Goal: Information Seeking & Learning: Learn about a topic

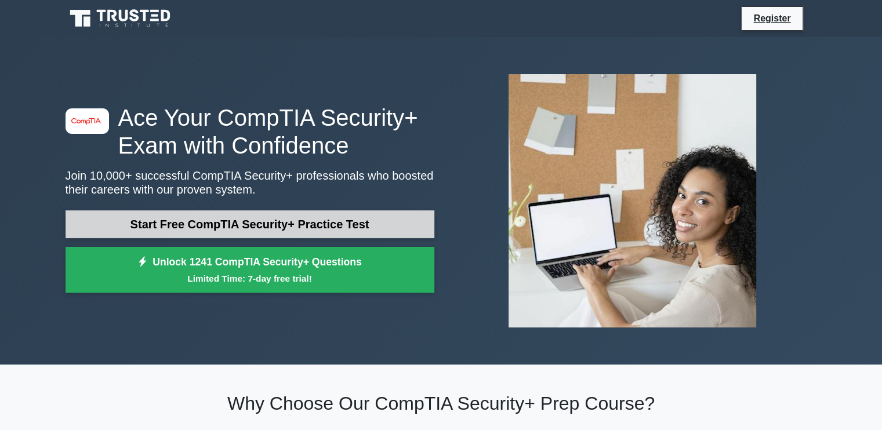
click at [289, 216] on link "Start Free CompTIA Security+ Practice Test" at bounding box center [250, 225] width 369 height 28
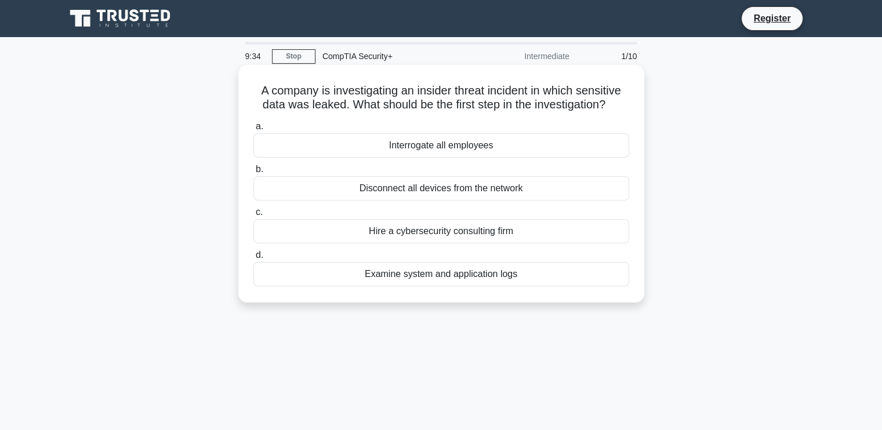
click at [472, 273] on div "Examine system and application logs" at bounding box center [441, 274] width 376 height 24
click at [253, 259] on input "d. Examine system and application logs" at bounding box center [253, 256] width 0 height 8
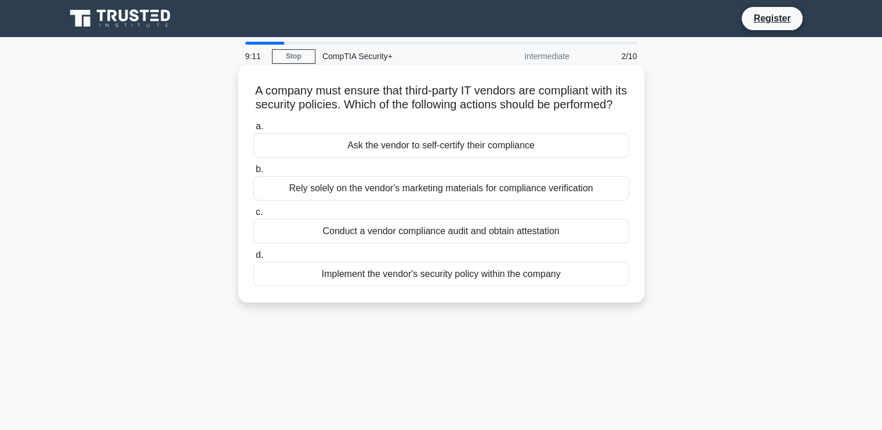
click at [506, 244] on div "Conduct a vendor compliance audit and obtain attestation" at bounding box center [441, 231] width 376 height 24
click at [253, 216] on input "c. Conduct a vendor compliance audit and obtain attestation" at bounding box center [253, 213] width 0 height 8
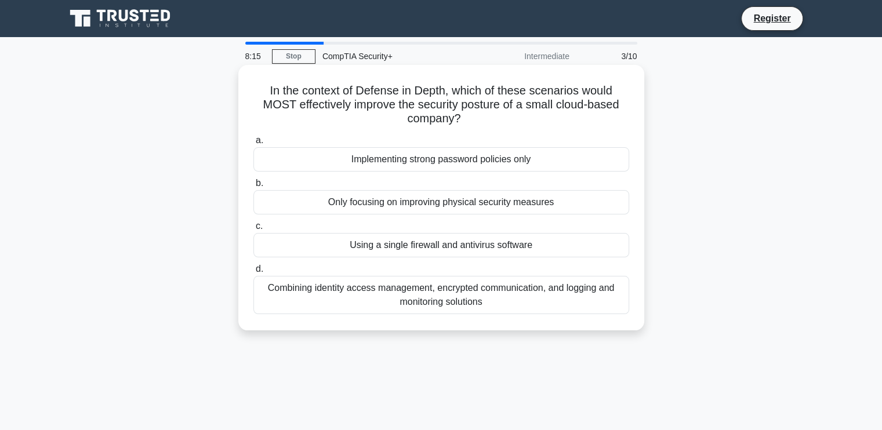
click at [392, 301] on div "Combining identity access management, encrypted communication, and logging and …" at bounding box center [441, 295] width 376 height 38
click at [253, 273] on input "d. Combining identity access management, encrypted communication, and logging a…" at bounding box center [253, 270] width 0 height 8
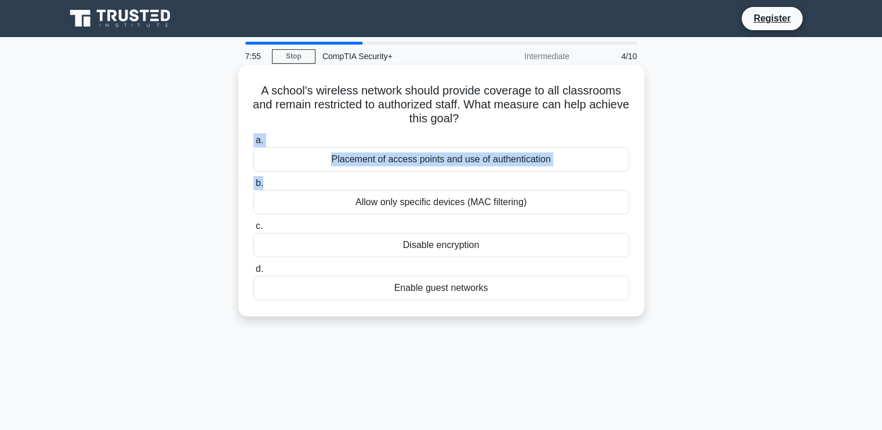
drag, startPoint x: 465, startPoint y: 179, endPoint x: 632, endPoint y: 119, distance: 177.4
click at [632, 119] on div "A school's wireless network should provide coverage to all classrooms and remai…" at bounding box center [441, 191] width 397 height 242
click at [566, 119] on h5 "A school's wireless network should provide coverage to all classrooms and remai…" at bounding box center [441, 105] width 378 height 43
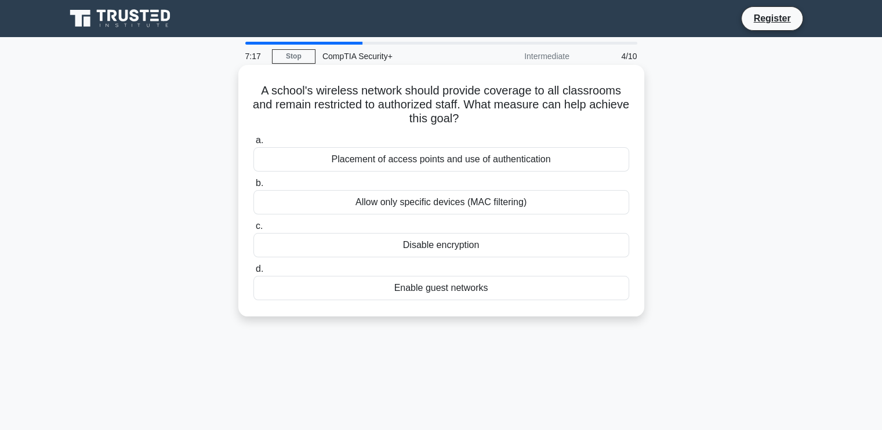
click at [411, 208] on div "Allow only specific devices (MAC filtering)" at bounding box center [441, 202] width 376 height 24
click at [253, 187] on input "b. Allow only specific devices (MAC filtering)" at bounding box center [253, 184] width 0 height 8
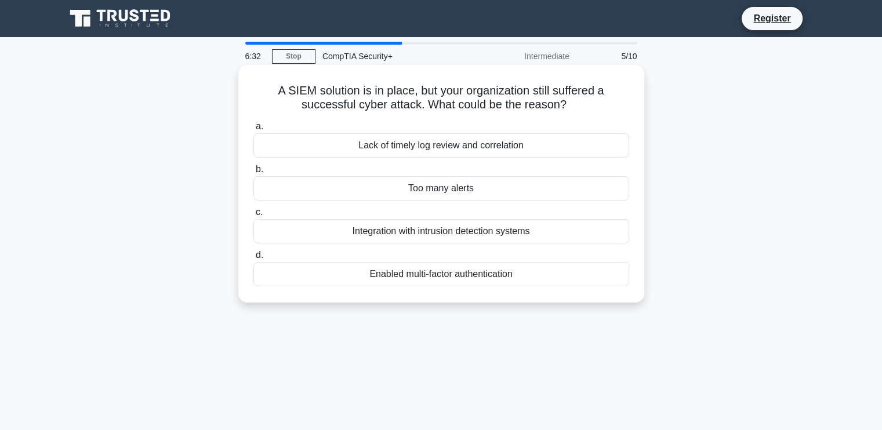
click at [509, 146] on div "Lack of timely log review and correlation" at bounding box center [441, 145] width 376 height 24
click at [253, 131] on input "a. Lack of timely log review and correlation" at bounding box center [253, 127] width 0 height 8
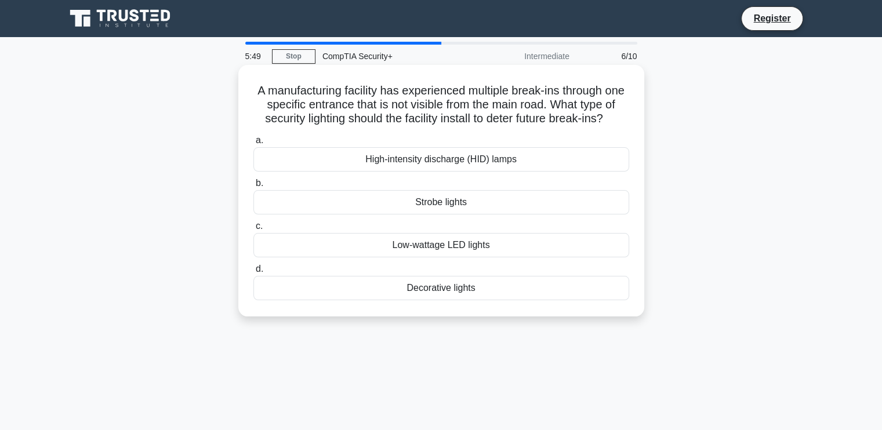
click at [505, 166] on div "High-intensity discharge (HID) lamps" at bounding box center [441, 159] width 376 height 24
click at [253, 144] on input "a. High-intensity discharge (HID) lamps" at bounding box center [253, 141] width 0 height 8
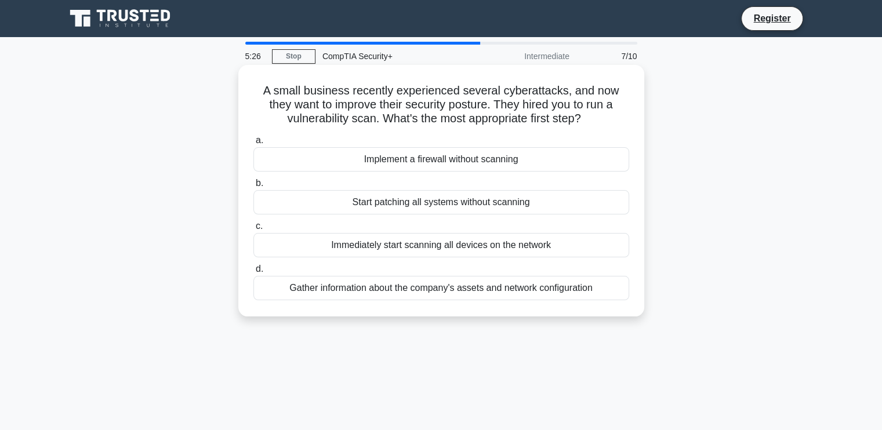
click at [462, 245] on div "Immediately start scanning all devices on the network" at bounding box center [441, 245] width 376 height 24
click at [253, 230] on input "c. Immediately start scanning all devices on the network" at bounding box center [253, 227] width 0 height 8
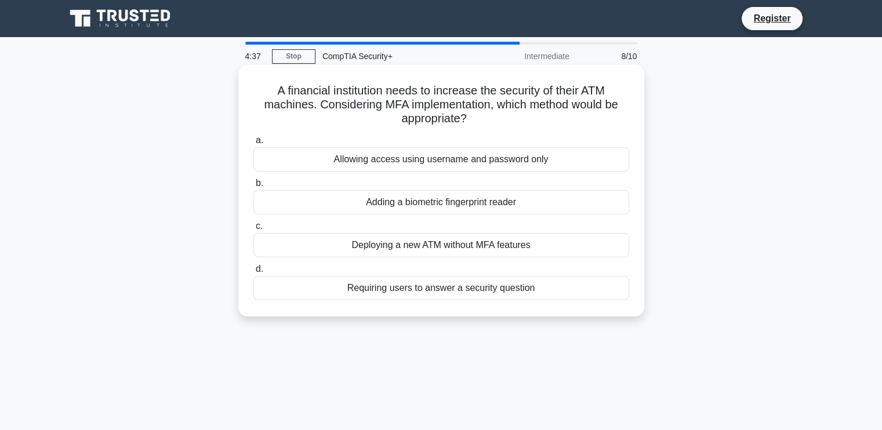
click at [473, 204] on div "Adding a biometric fingerprint reader" at bounding box center [441, 202] width 376 height 24
click at [253, 187] on input "b. Adding a biometric fingerprint reader" at bounding box center [253, 184] width 0 height 8
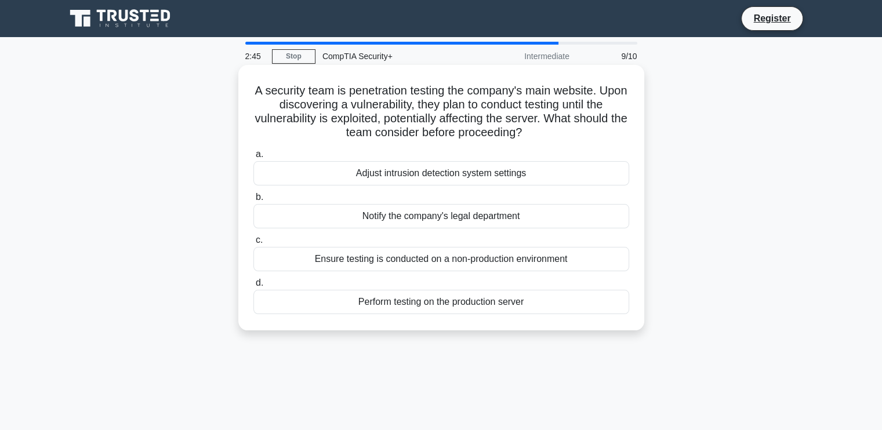
click at [472, 259] on div "Ensure testing is conducted on a non-production environment" at bounding box center [441, 259] width 376 height 24
click at [253, 244] on input "c. Ensure testing is conducted on a non-production environment" at bounding box center [253, 241] width 0 height 8
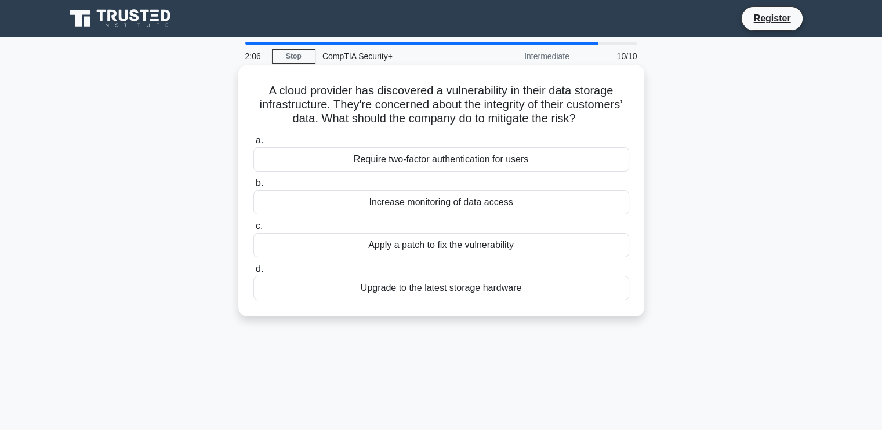
click at [464, 208] on div "Increase monitoring of data access" at bounding box center [441, 202] width 376 height 24
click at [253, 187] on input "b. Increase monitoring of data access" at bounding box center [253, 184] width 0 height 8
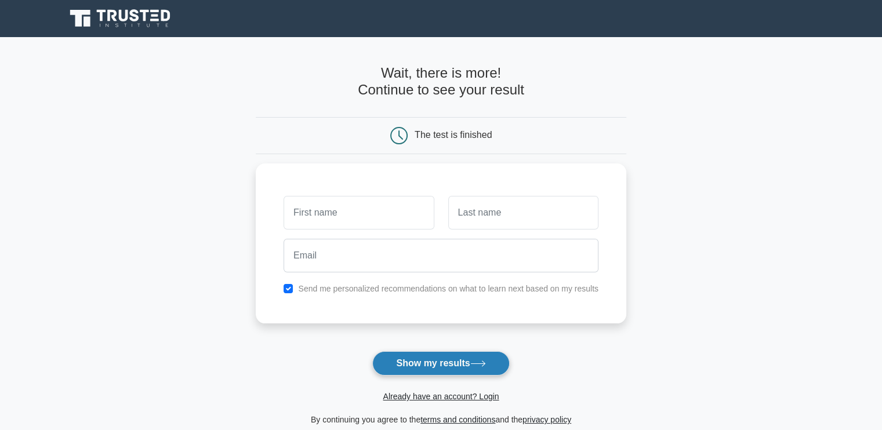
click at [418, 364] on button "Show my results" at bounding box center [440, 364] width 137 height 24
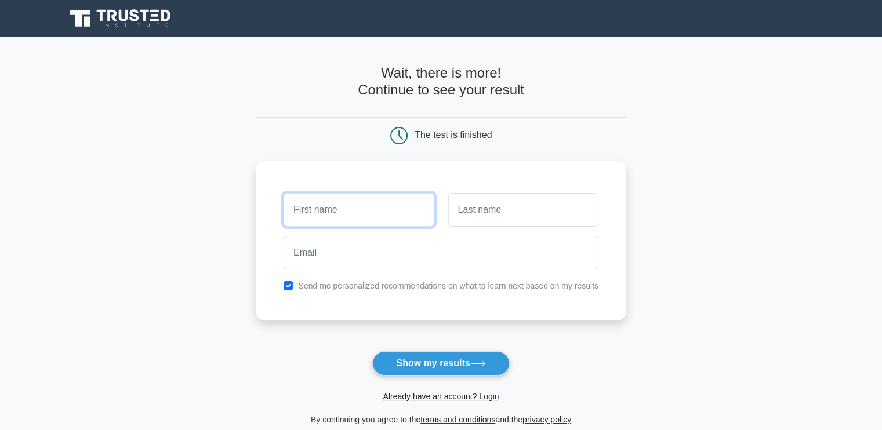
click at [346, 216] on input "text" at bounding box center [359, 210] width 150 height 34
type input "evelyn"
click at [462, 217] on input "text" at bounding box center [523, 210] width 150 height 34
type input "madzanire"
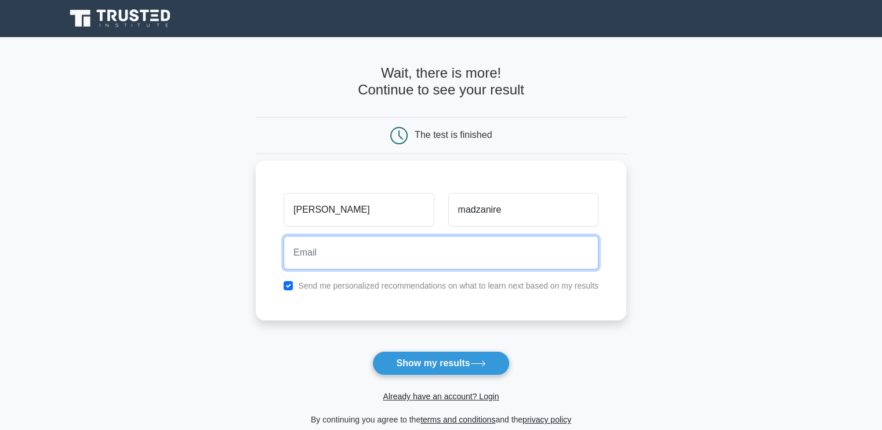
click at [381, 263] on input "email" at bounding box center [441, 253] width 315 height 34
type input "evelynmadzanire1@gmail.com"
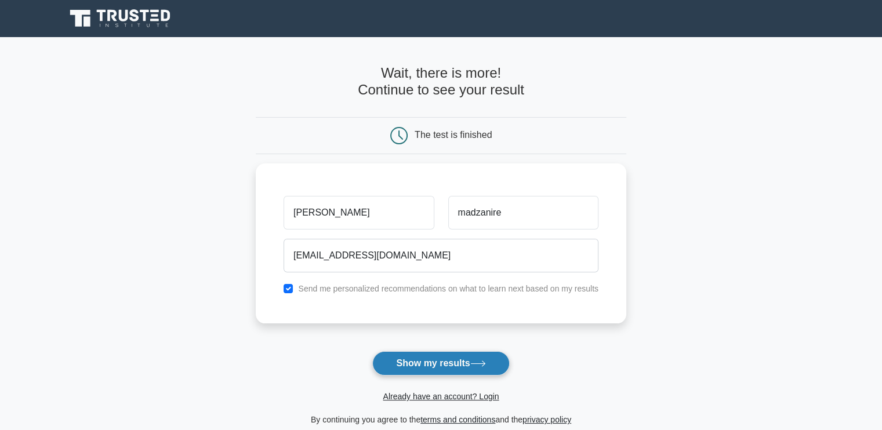
click at [437, 362] on button "Show my results" at bounding box center [440, 364] width 137 height 24
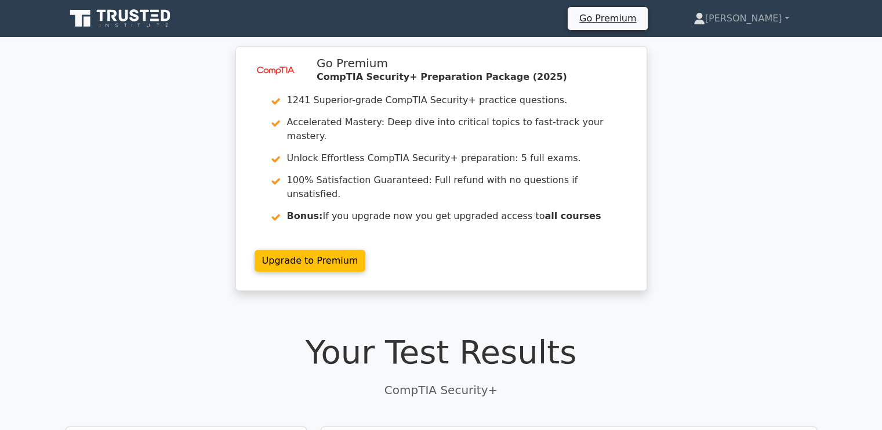
click at [587, 335] on h1 "Your Test Results" at bounding box center [442, 352] width 752 height 39
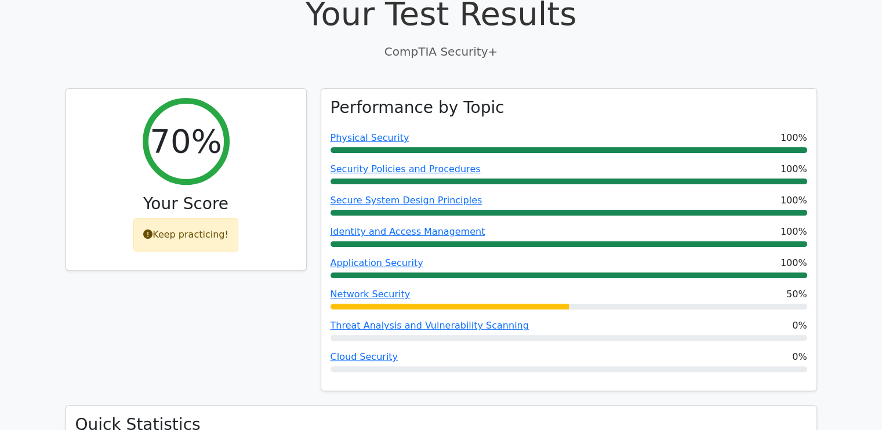
scroll to position [348, 0]
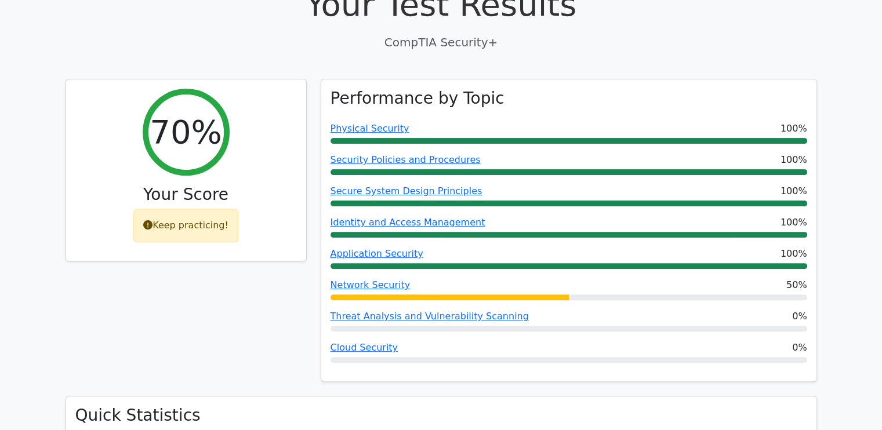
click at [188, 273] on div "70% Your Score Keep practicing!" at bounding box center [186, 238] width 255 height 318
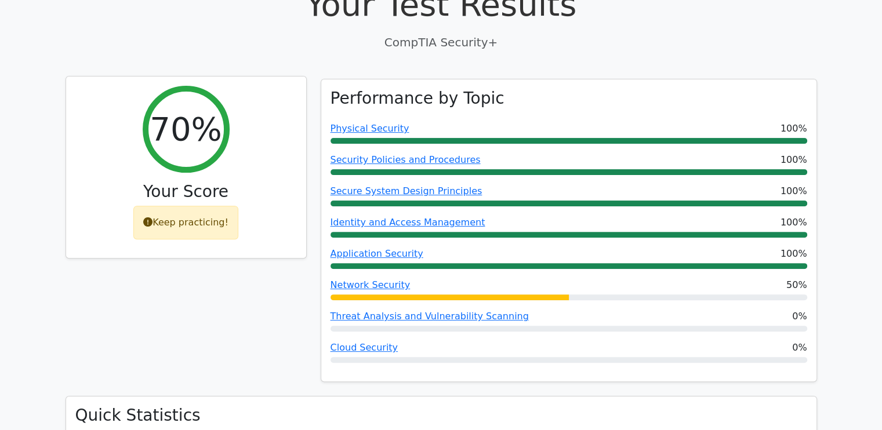
click at [187, 206] on div "Keep practicing!" at bounding box center [185, 223] width 105 height 34
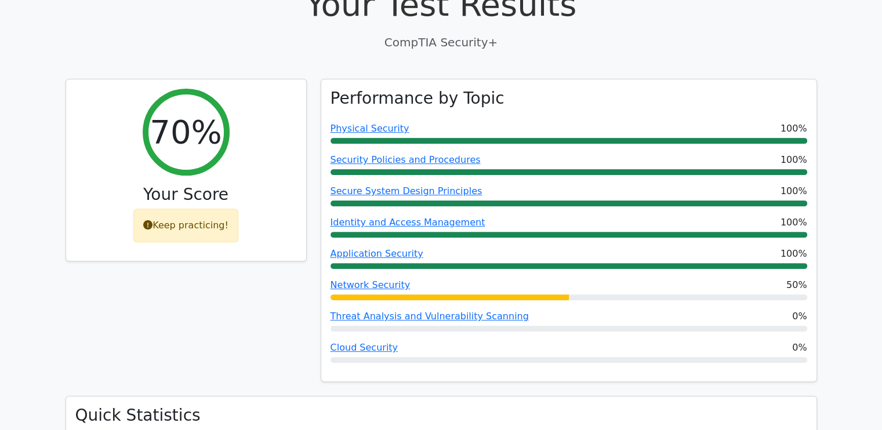
click at [206, 295] on div "70% Your Score Keep practicing!" at bounding box center [186, 238] width 255 height 318
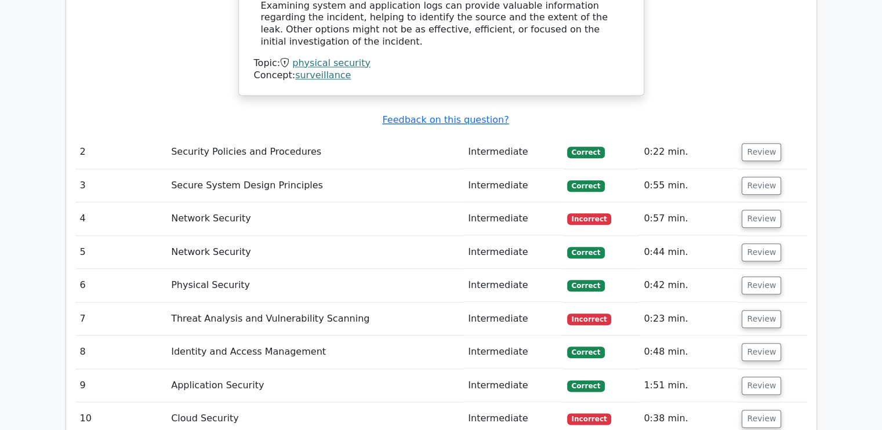
scroll to position [1276, 0]
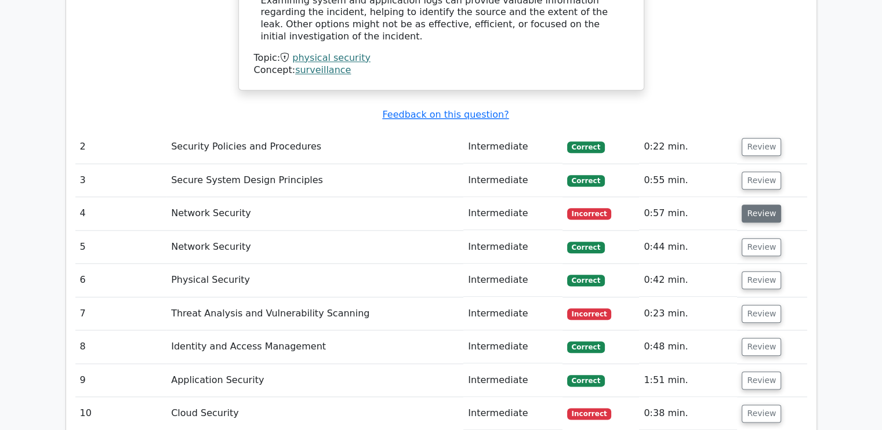
click at [747, 205] on button "Review" at bounding box center [761, 214] width 39 height 18
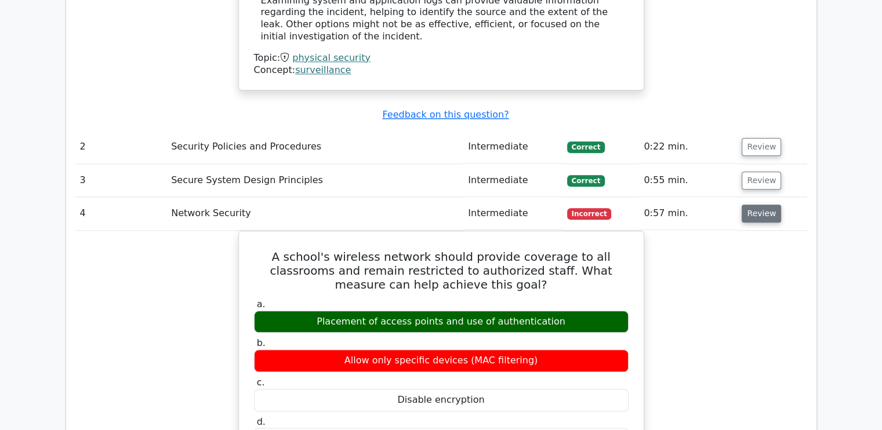
click at [747, 205] on button "Review" at bounding box center [761, 214] width 39 height 18
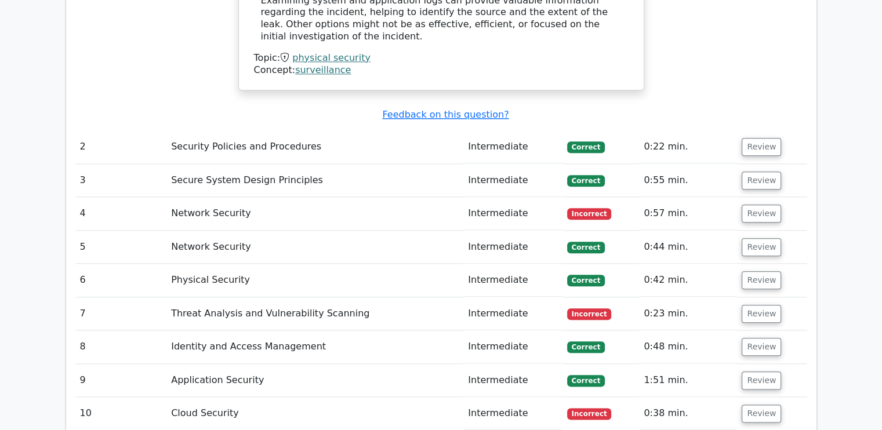
scroll to position [0, 7]
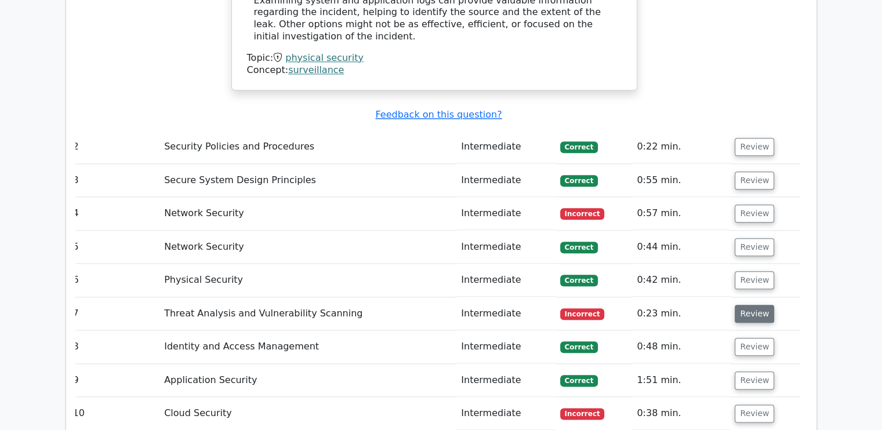
click at [745, 305] on button "Review" at bounding box center [754, 314] width 39 height 18
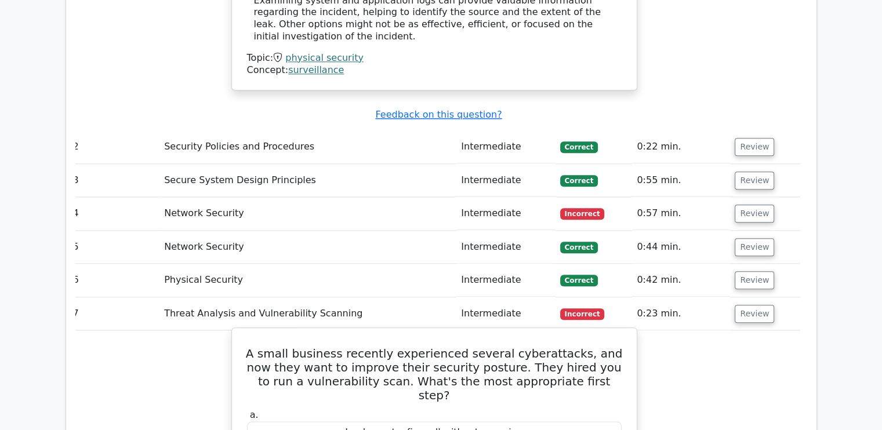
click at [411, 347] on h5 "A small business recently experienced several cyberattacks, and now they want t…" at bounding box center [434, 375] width 377 height 56
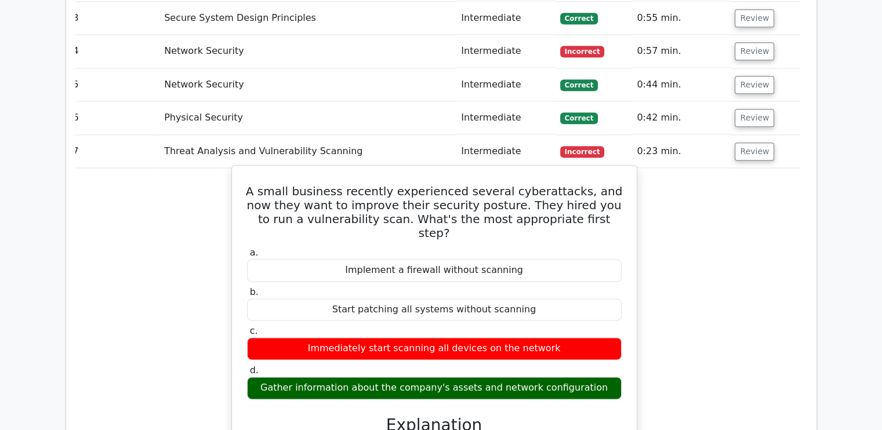
scroll to position [1415, 0]
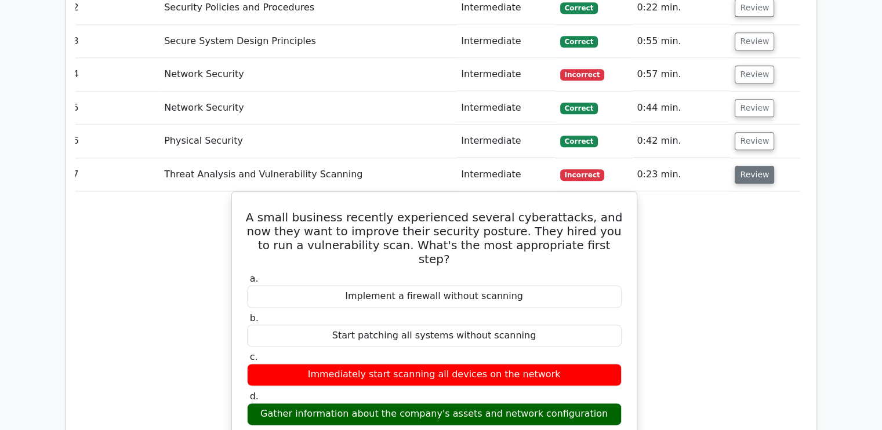
click at [741, 166] on button "Review" at bounding box center [754, 175] width 39 height 18
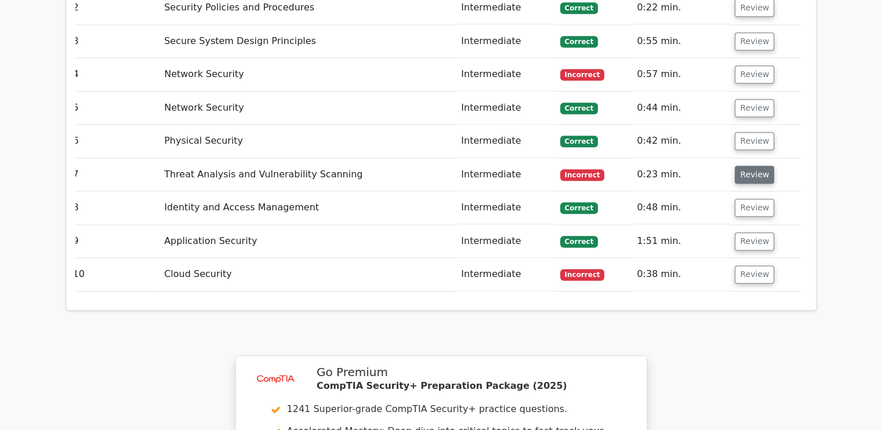
click at [741, 166] on button "Review" at bounding box center [754, 175] width 39 height 18
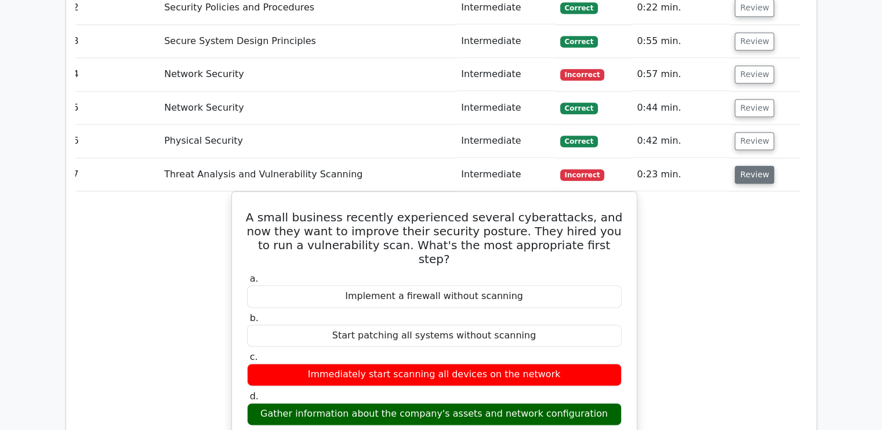
click at [740, 166] on button "Review" at bounding box center [754, 175] width 39 height 18
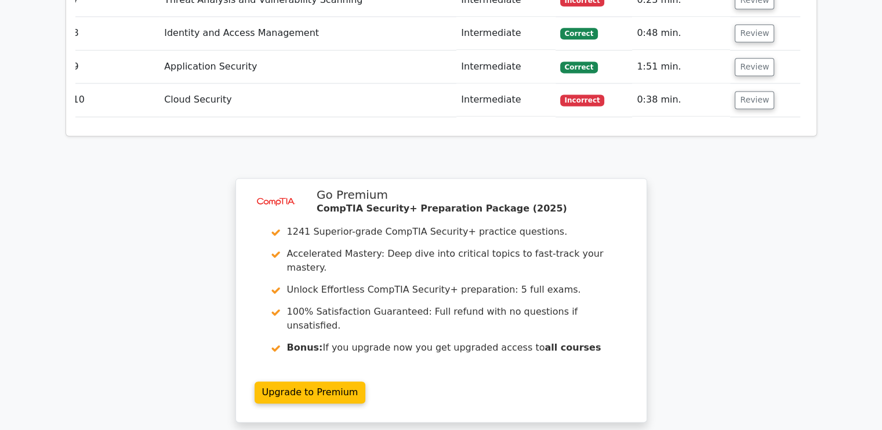
scroll to position [1694, 0]
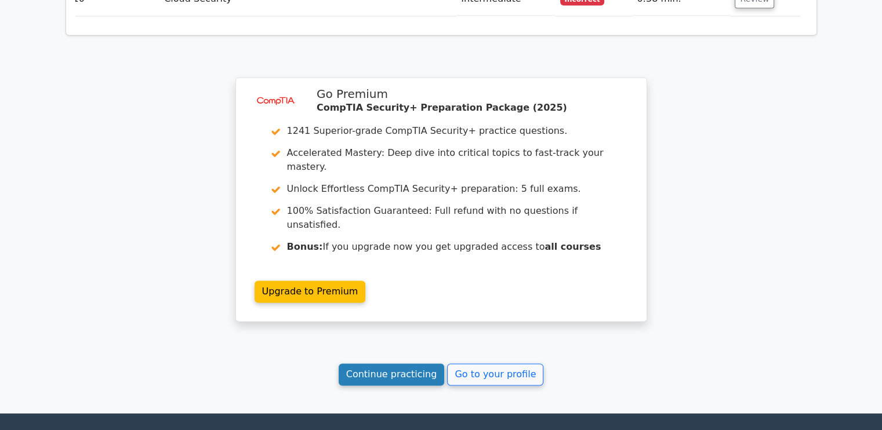
click at [423, 364] on link "Continue practicing" at bounding box center [392, 375] width 106 height 22
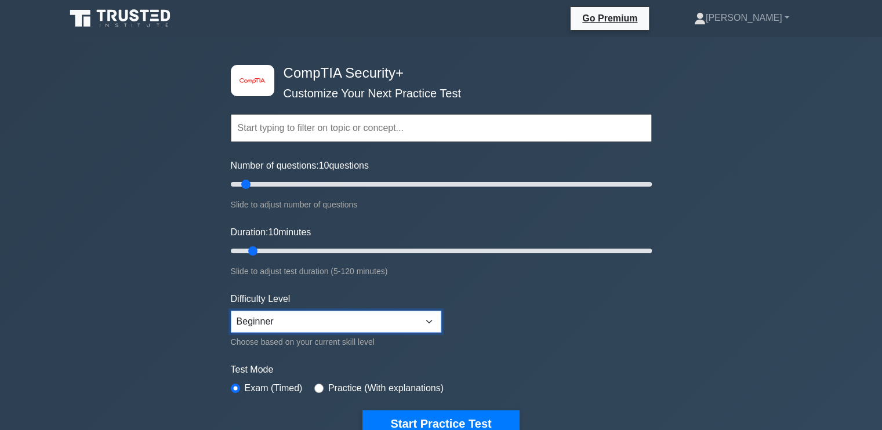
click at [429, 318] on select "Beginner Intermediate Expert" at bounding box center [336, 322] width 211 height 22
click at [517, 305] on form "Topics Cryptography Identity and Access Management Risk Management Network Secu…" at bounding box center [441, 258] width 421 height 358
click at [429, 323] on select "Beginner Intermediate Expert" at bounding box center [336, 322] width 211 height 22
click at [503, 342] on form "Topics Cryptography Identity and Access Management Risk Management Network Secu…" at bounding box center [441, 258] width 421 height 358
click at [576, 392] on div "Test Mode Exam (Timed) Practice (With explanations)" at bounding box center [441, 380] width 421 height 34
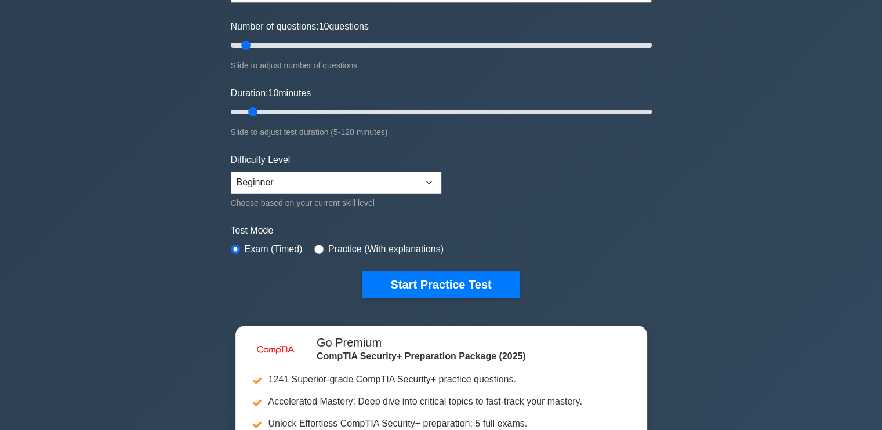
scroll to position [116, 0]
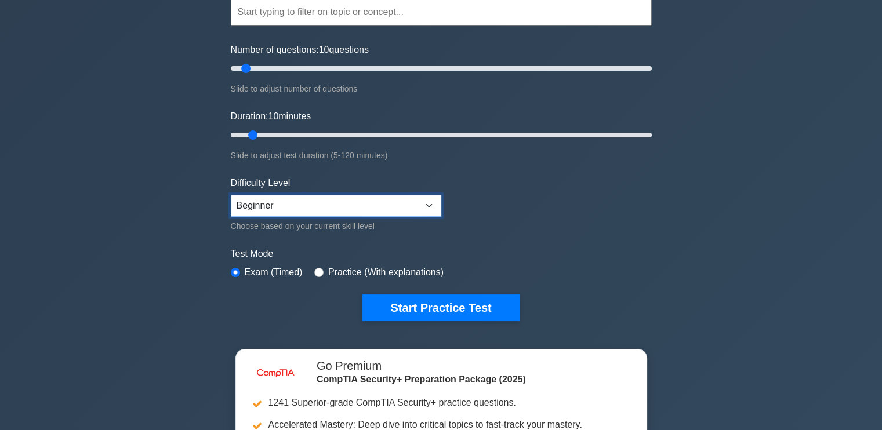
click at [427, 205] on select "Beginner Intermediate Expert" at bounding box center [336, 206] width 211 height 22
select select "expert"
click at [231, 195] on select "Beginner Intermediate Expert" at bounding box center [336, 206] width 211 height 22
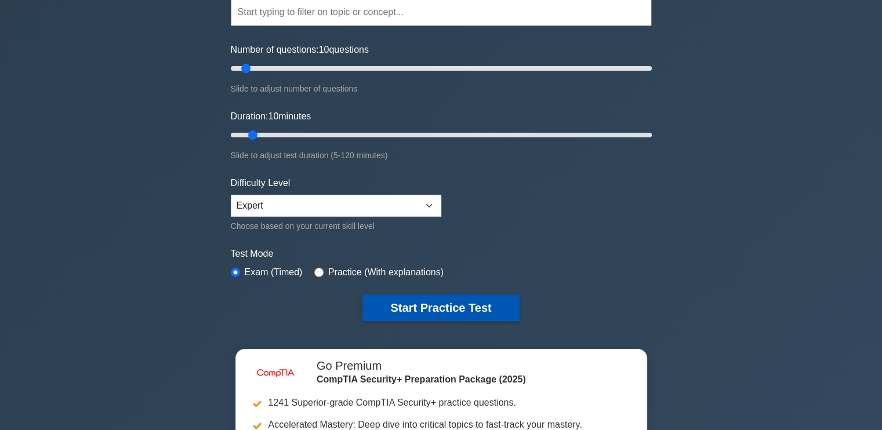
click at [445, 302] on button "Start Practice Test" at bounding box center [441, 308] width 157 height 27
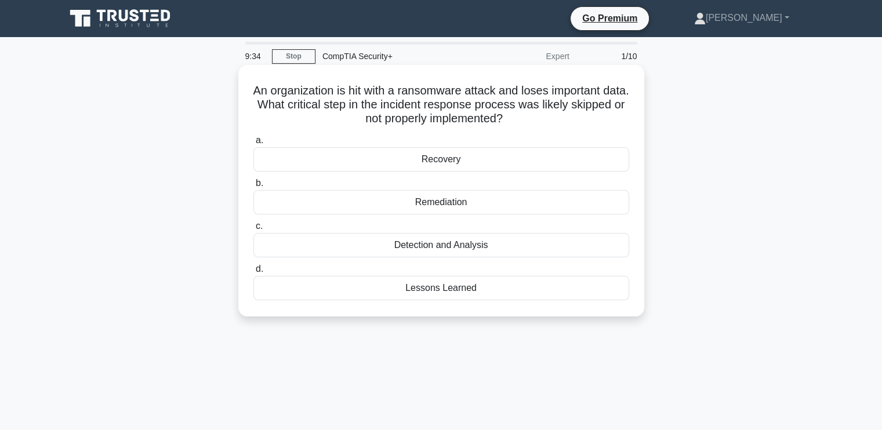
click at [445, 166] on div "Recovery" at bounding box center [441, 159] width 376 height 24
click at [253, 144] on input "a. Recovery" at bounding box center [253, 141] width 0 height 8
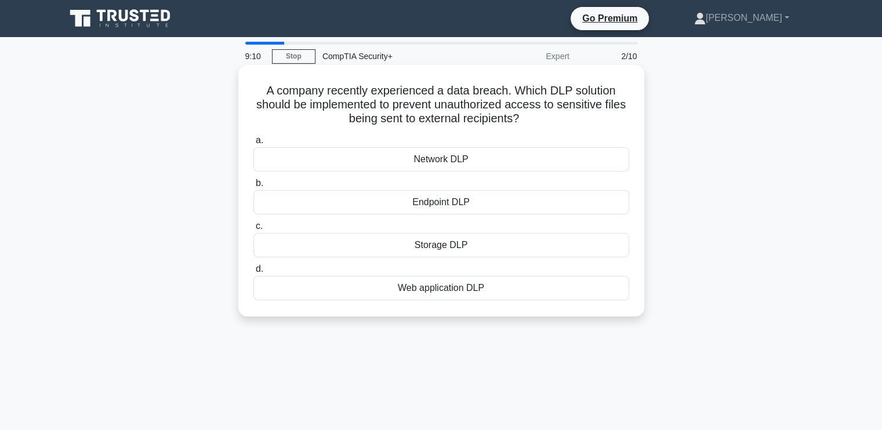
click at [438, 158] on div "Network DLP" at bounding box center [441, 159] width 376 height 24
click at [253, 144] on input "a. Network DLP" at bounding box center [253, 141] width 0 height 8
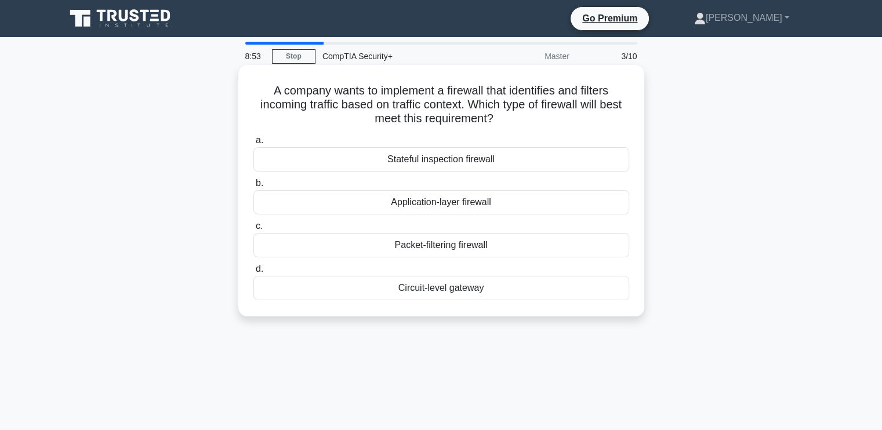
click at [451, 251] on div "Packet-filtering firewall" at bounding box center [441, 245] width 376 height 24
click at [253, 230] on input "c. Packet-filtering firewall" at bounding box center [253, 227] width 0 height 8
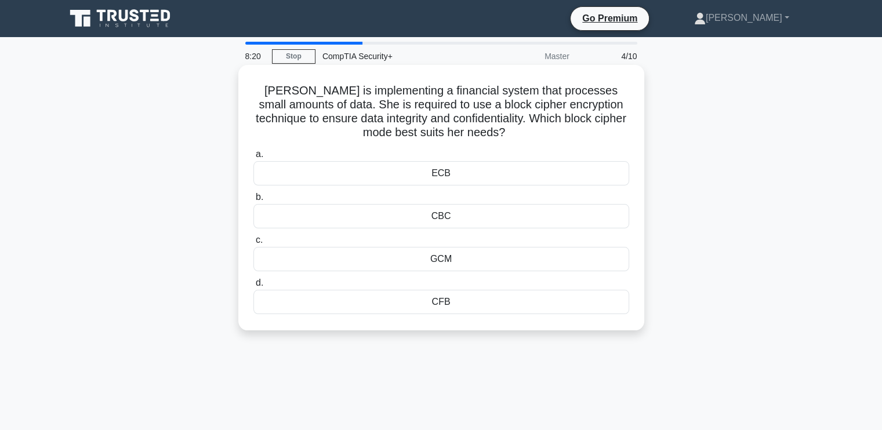
click at [443, 214] on div "CBC" at bounding box center [441, 216] width 376 height 24
click at [253, 201] on input "b. CBC" at bounding box center [253, 198] width 0 height 8
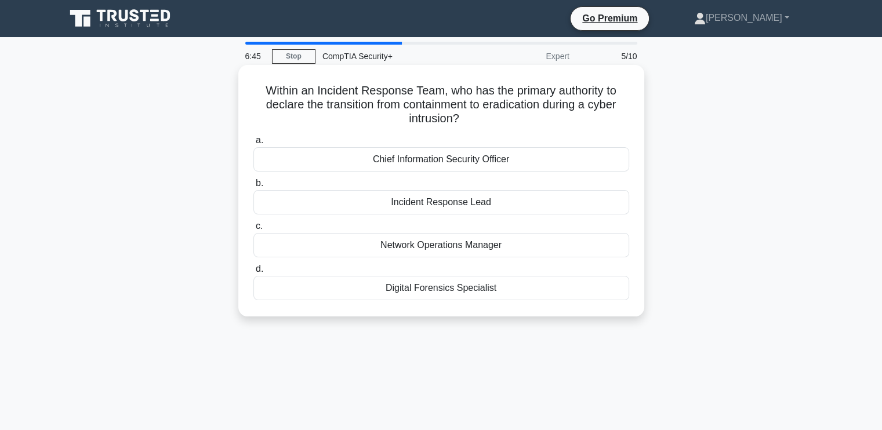
click at [441, 201] on div "Incident Response Lead" at bounding box center [441, 202] width 376 height 24
click at [253, 187] on input "b. Incident Response Lead" at bounding box center [253, 184] width 0 height 8
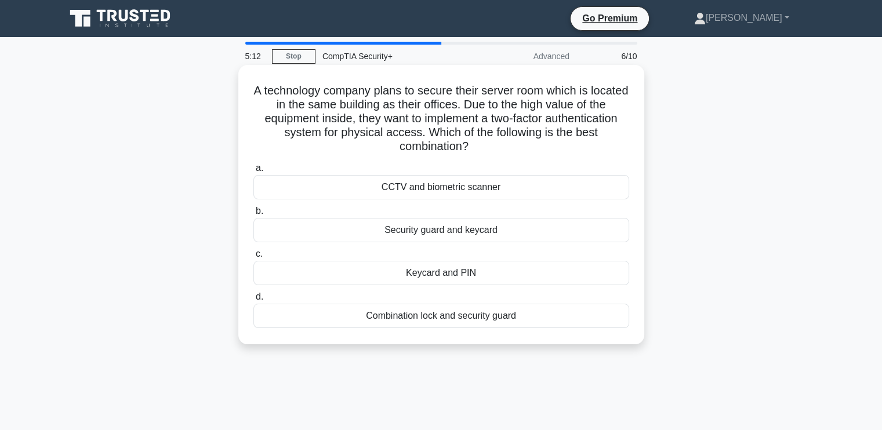
click at [374, 233] on div "Security guard and keycard" at bounding box center [441, 230] width 376 height 24
click at [253, 215] on input "b. Security guard and keycard" at bounding box center [253, 212] width 0 height 8
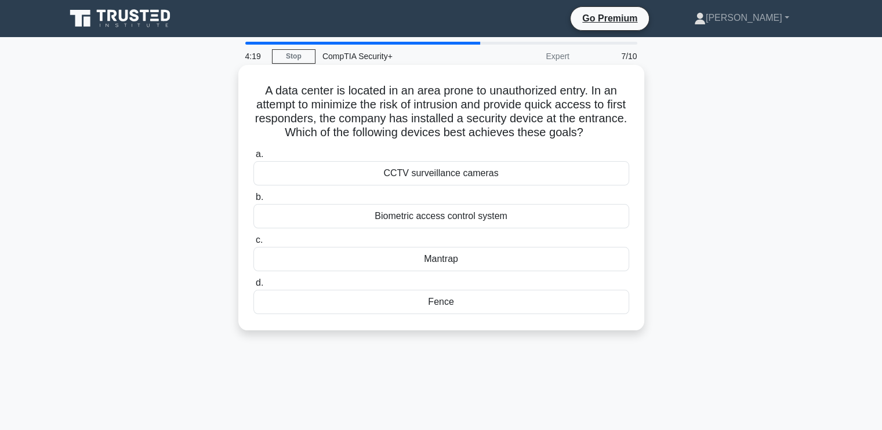
click at [441, 213] on div "Biometric access control system" at bounding box center [441, 216] width 376 height 24
click at [253, 201] on input "b. Biometric access control system" at bounding box center [253, 198] width 0 height 8
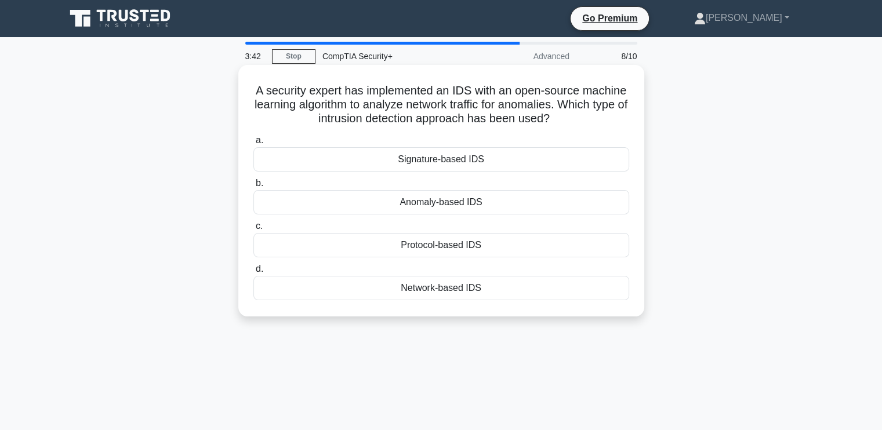
click at [452, 213] on div "Anomaly-based IDS" at bounding box center [441, 202] width 376 height 24
click at [253, 187] on input "b. Anomaly-based IDS" at bounding box center [253, 184] width 0 height 8
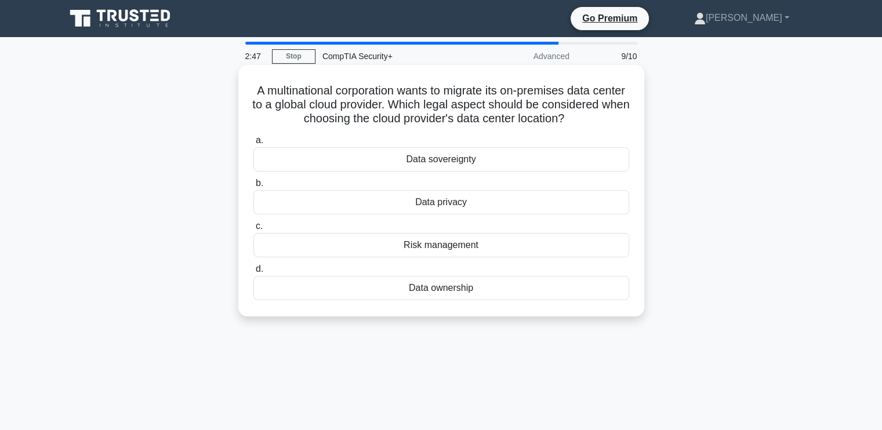
click at [455, 170] on div "Data sovereignty" at bounding box center [441, 159] width 376 height 24
click at [253, 144] on input "a. Data sovereignty" at bounding box center [253, 141] width 0 height 8
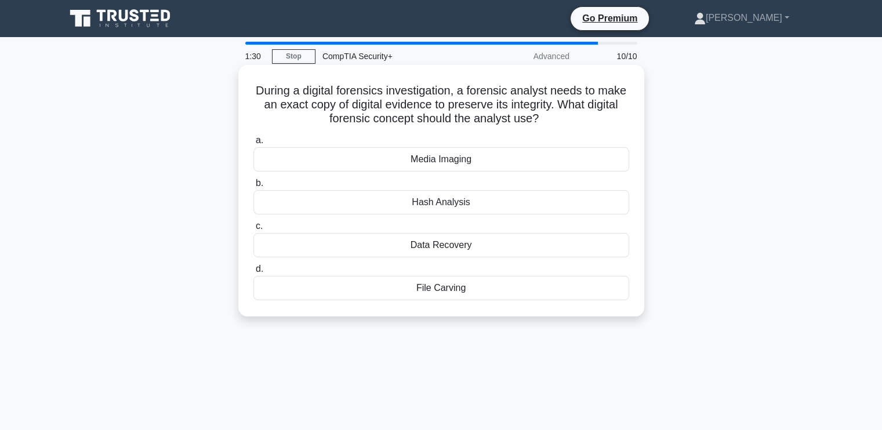
click at [452, 204] on div "Hash Analysis" at bounding box center [441, 202] width 376 height 24
click at [253, 187] on input "b. Hash Analysis" at bounding box center [253, 184] width 0 height 8
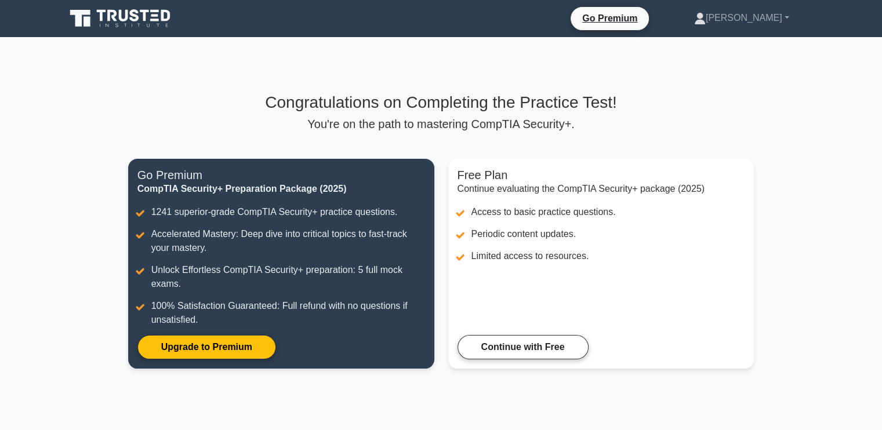
click at [810, 331] on main "Congratulations on Completing the Practice Test! You're on the path to masterin…" at bounding box center [441, 237] width 882 height 401
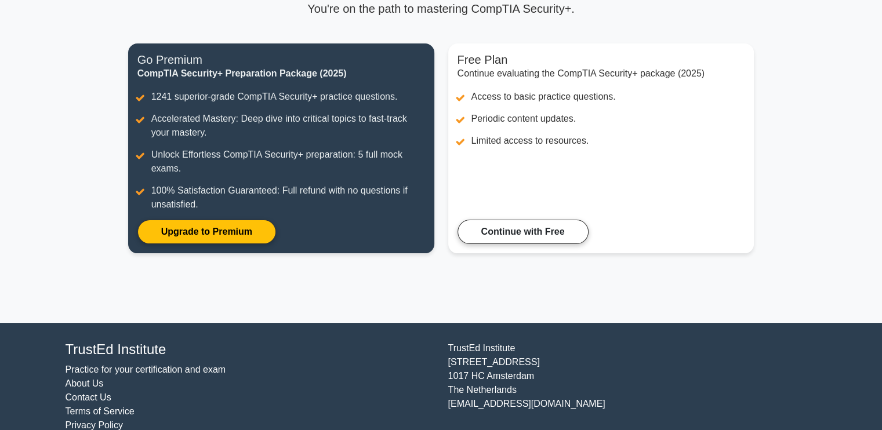
scroll to position [113, 0]
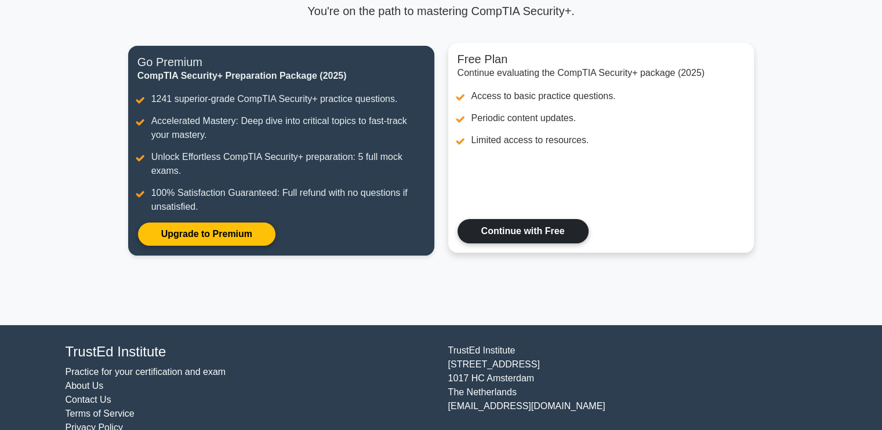
click at [512, 230] on link "Continue with Free" at bounding box center [523, 231] width 131 height 24
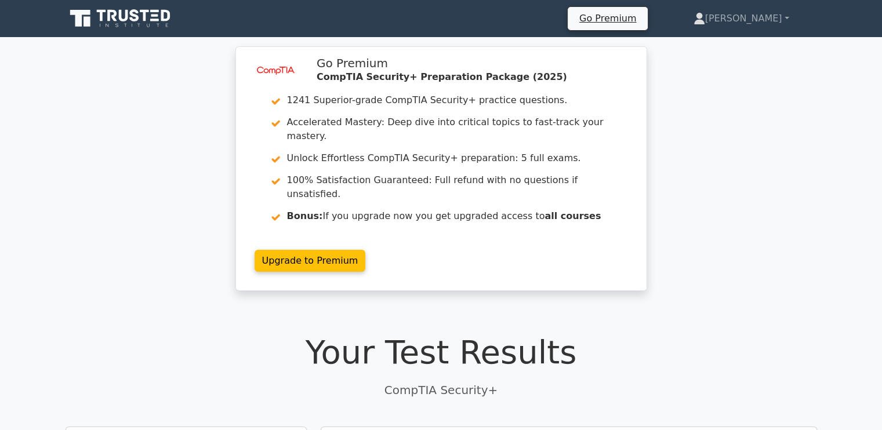
click at [610, 333] on h1 "Your Test Results" at bounding box center [442, 352] width 752 height 39
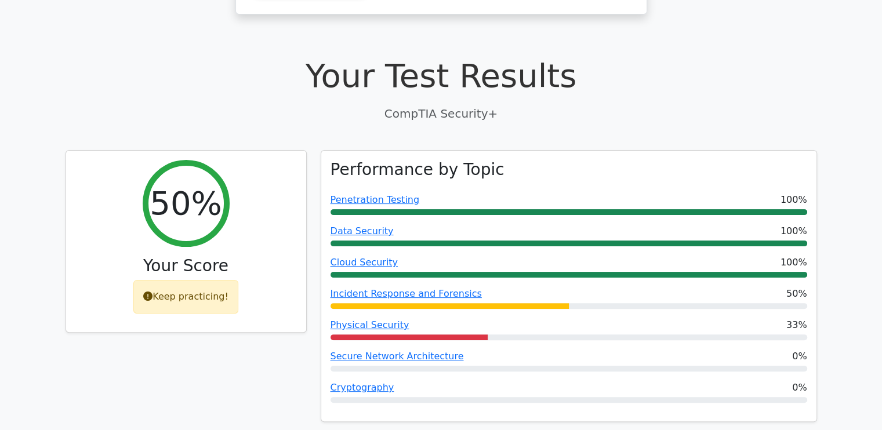
scroll to position [278, 0]
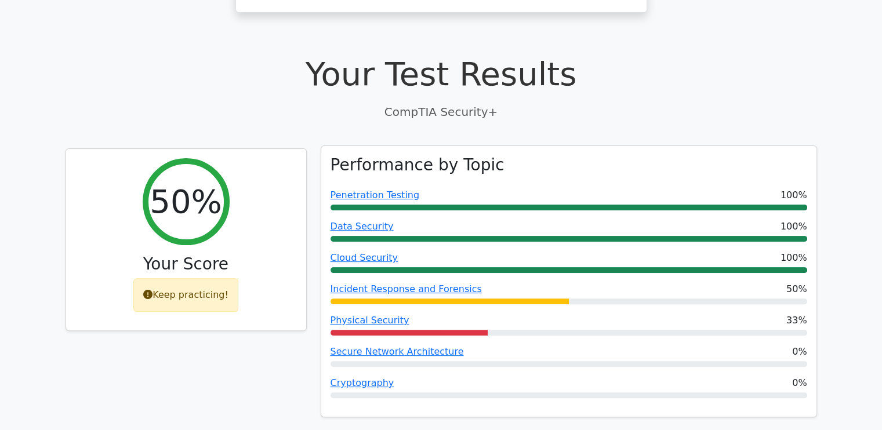
click at [599, 345] on div "Secure Network Architecture 0%" at bounding box center [569, 352] width 477 height 14
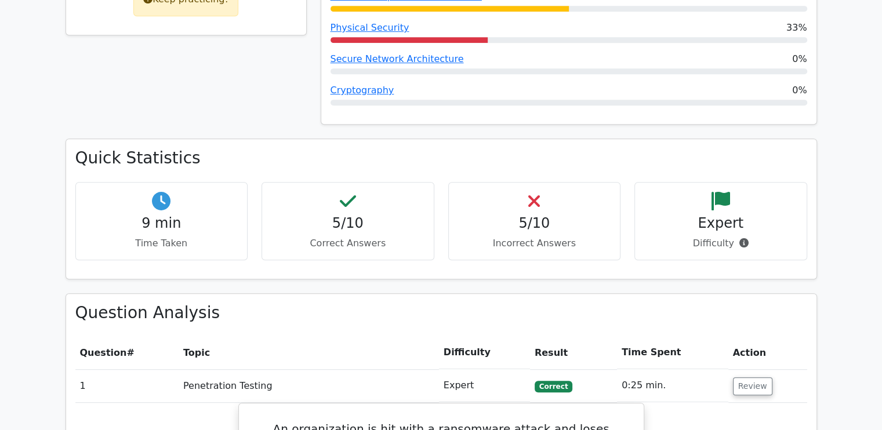
scroll to position [610, 0]
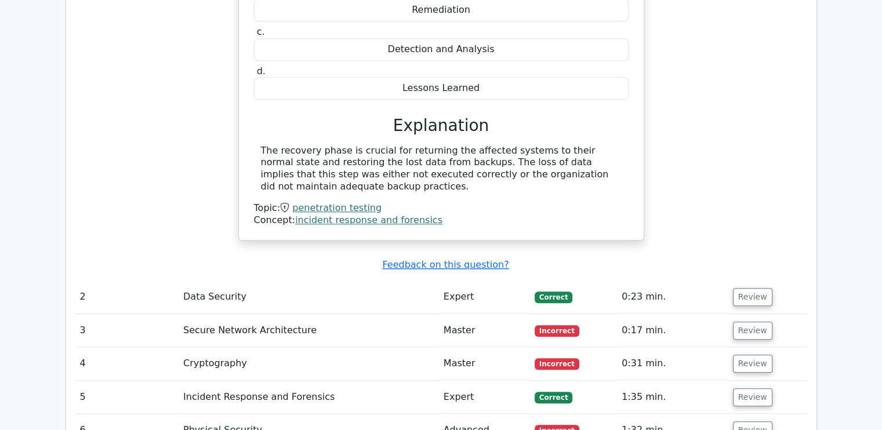
scroll to position [1143, 0]
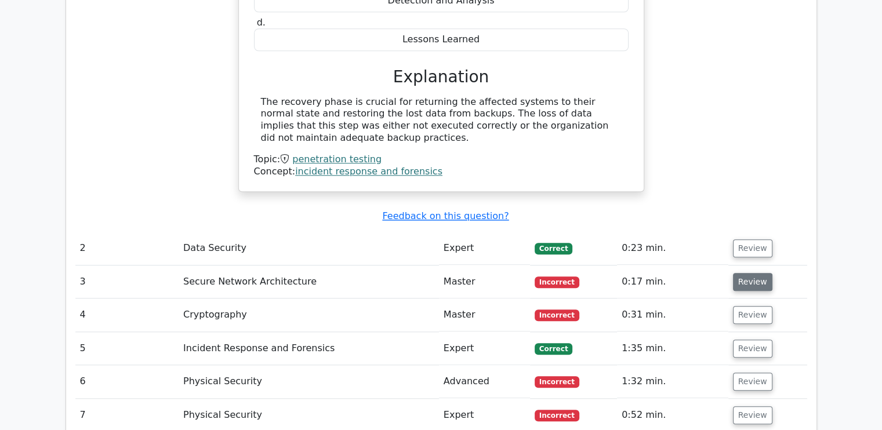
click at [737, 273] on button "Review" at bounding box center [752, 282] width 39 height 18
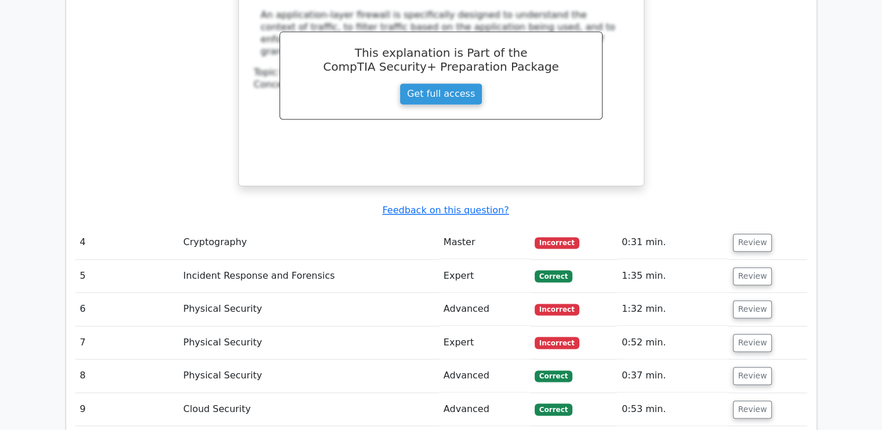
scroll to position [1700, 0]
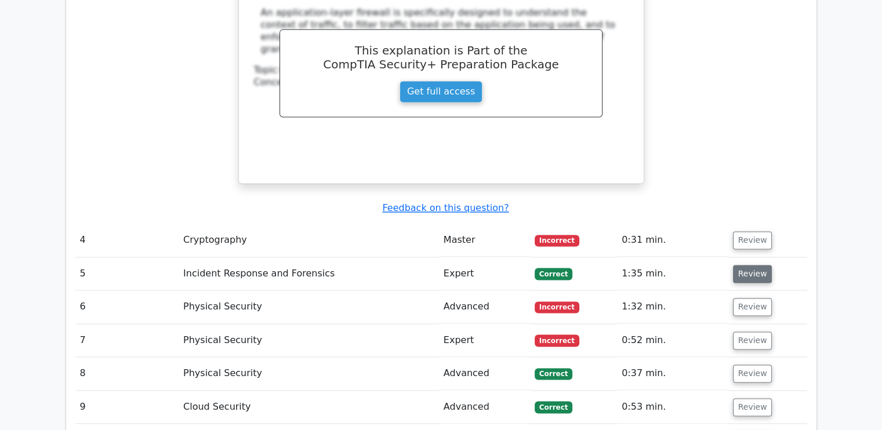
click at [744, 265] on button "Review" at bounding box center [752, 274] width 39 height 18
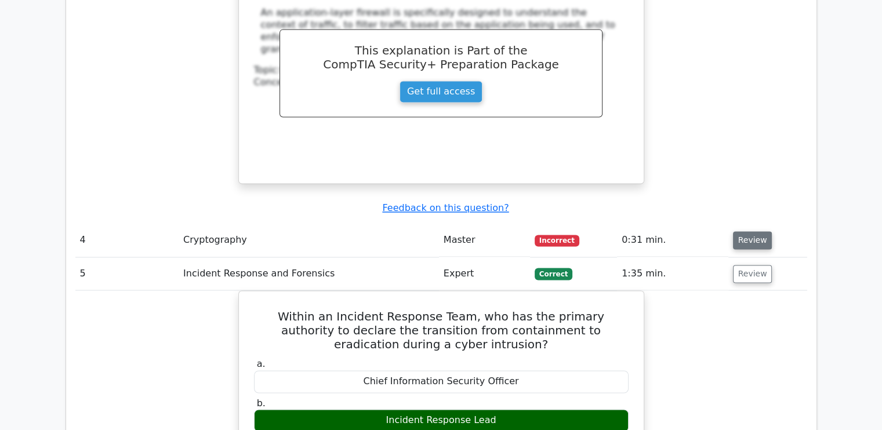
click at [750, 231] on button "Review" at bounding box center [752, 240] width 39 height 18
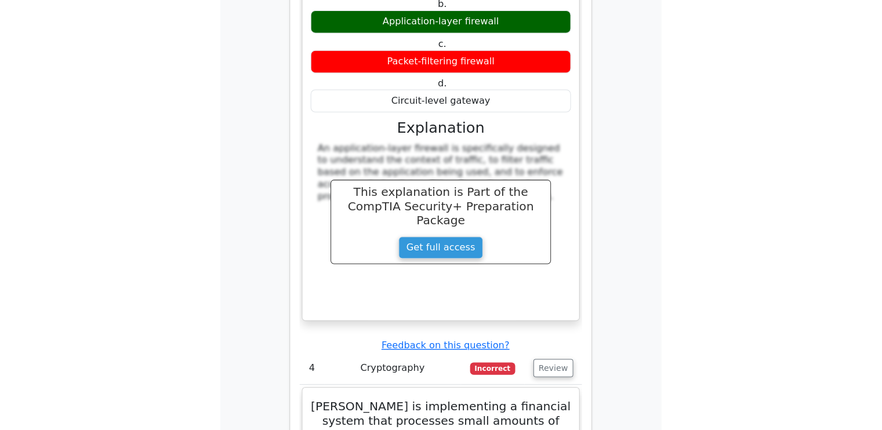
scroll to position [2383, 0]
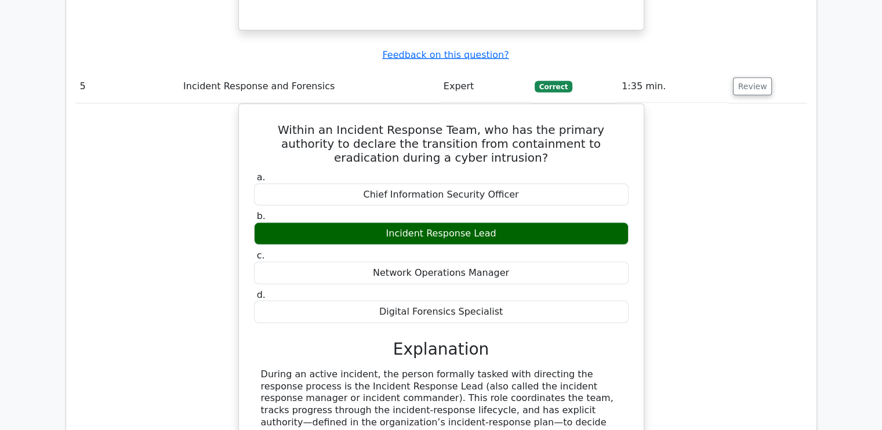
click at [707, 191] on div "Within an Incident Response Team, who has the primary authority to declare the …" at bounding box center [441, 358] width 732 height 508
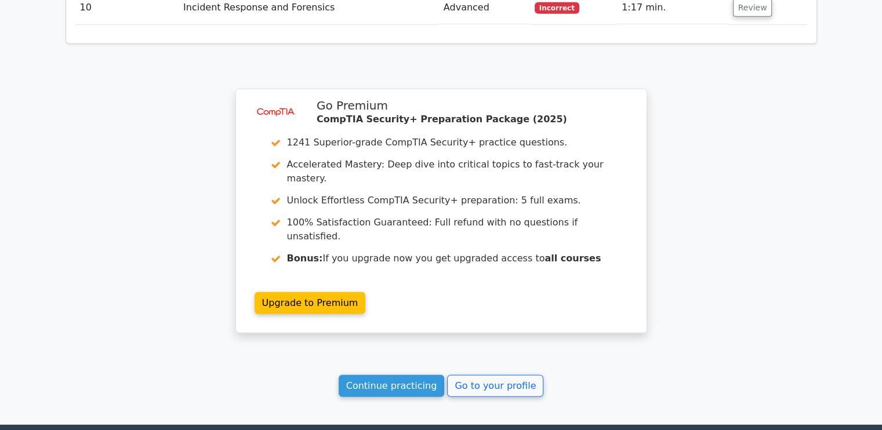
scroll to position [3172, 0]
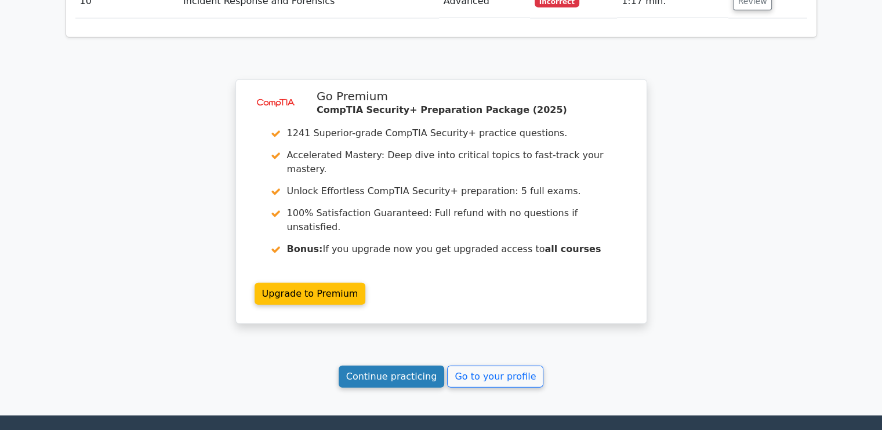
click at [418, 366] on link "Continue practicing" at bounding box center [392, 377] width 106 height 22
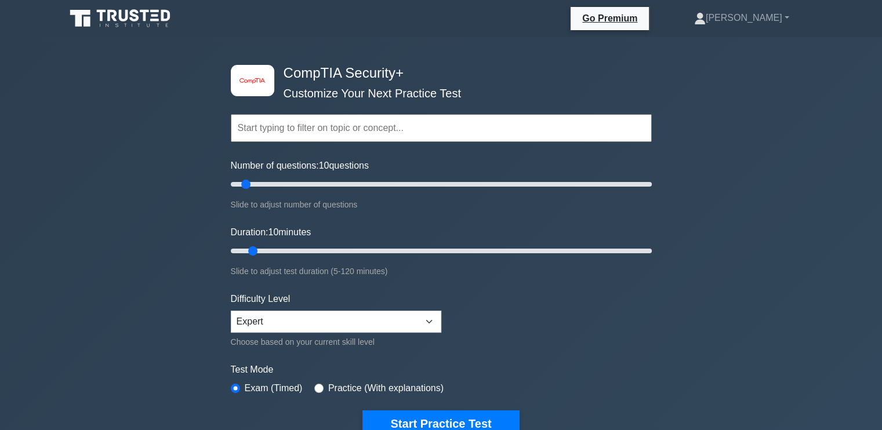
click at [530, 303] on form "Topics Cryptography Identity and Access Management Risk Management Network Secu…" at bounding box center [441, 258] width 421 height 358
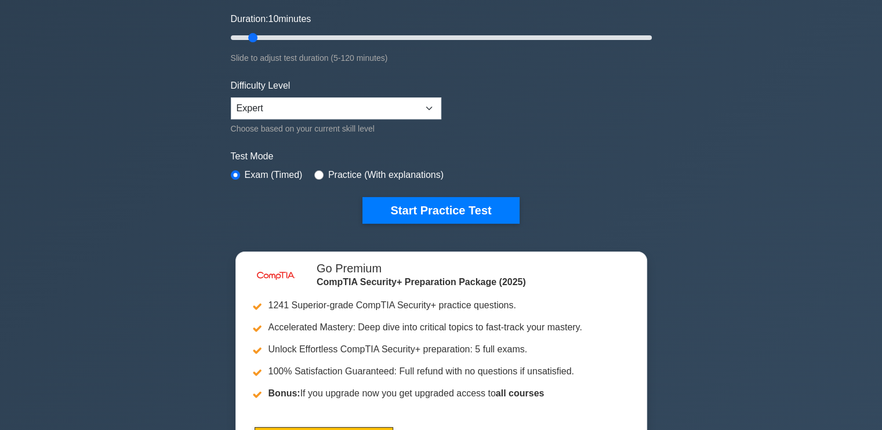
scroll to position [162, 0]
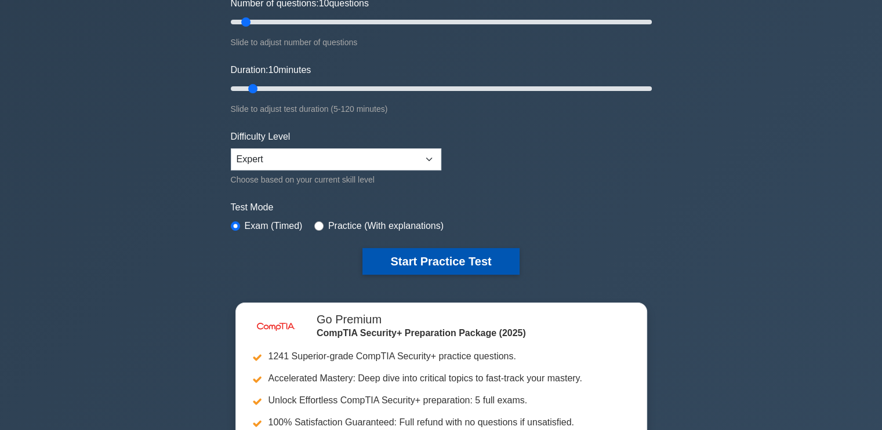
click at [454, 265] on button "Start Practice Test" at bounding box center [441, 261] width 157 height 27
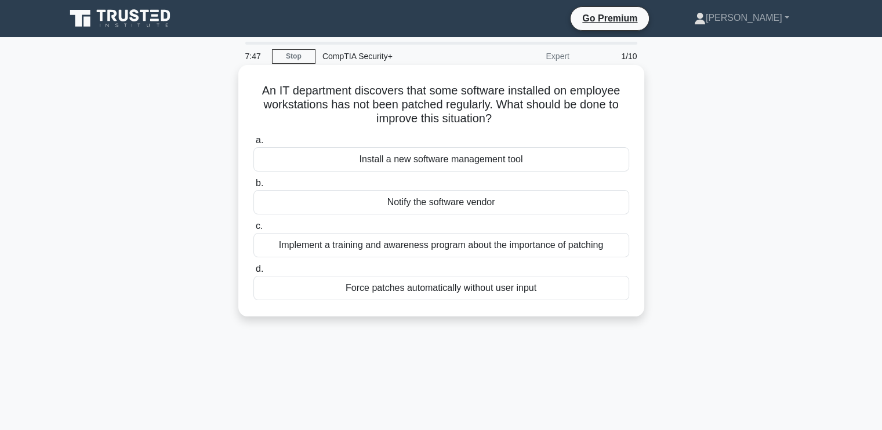
click at [413, 251] on div "Implement a training and awareness program about the importance of patching" at bounding box center [441, 245] width 376 height 24
click at [253, 230] on input "c. Implement a training and awareness program about the importance of patching" at bounding box center [253, 227] width 0 height 8
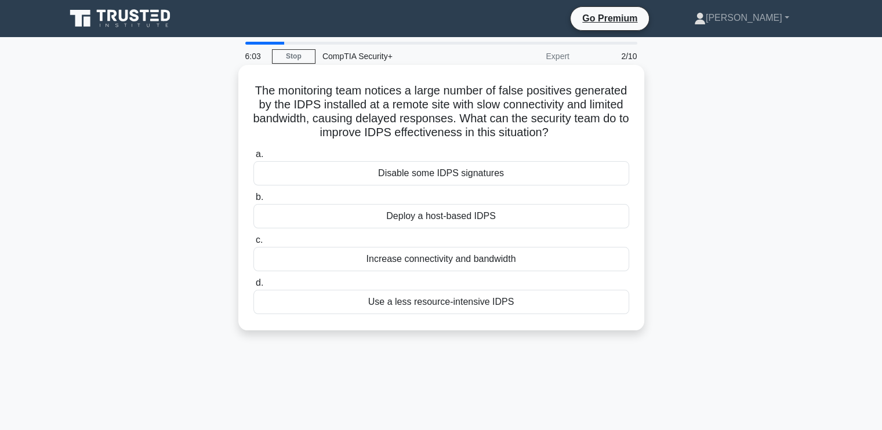
click at [418, 262] on div "Increase connectivity and bandwidth" at bounding box center [441, 259] width 376 height 24
click at [253, 244] on input "c. Increase connectivity and bandwidth" at bounding box center [253, 241] width 0 height 8
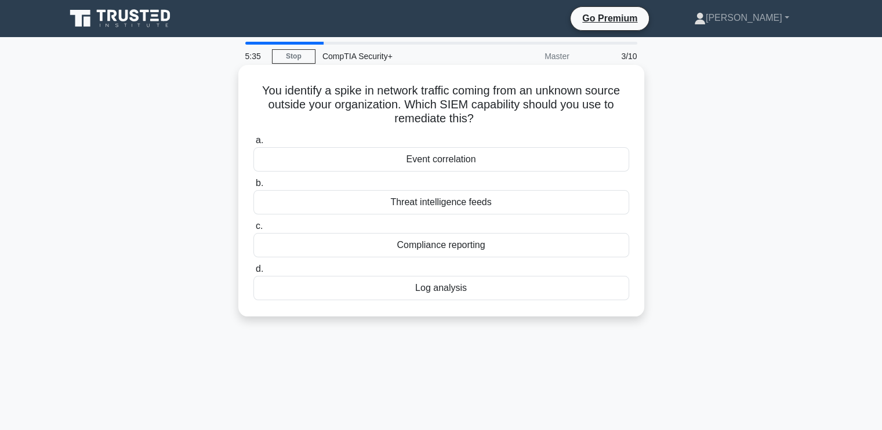
click at [433, 288] on div "Log analysis" at bounding box center [441, 288] width 376 height 24
click at [253, 273] on input "d. Log analysis" at bounding box center [253, 270] width 0 height 8
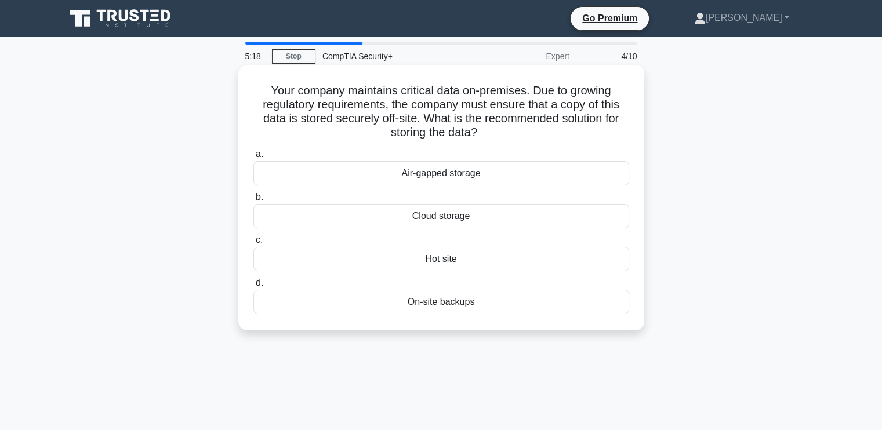
click at [439, 220] on div "Cloud storage" at bounding box center [441, 216] width 376 height 24
click at [253, 201] on input "b. Cloud storage" at bounding box center [253, 198] width 0 height 8
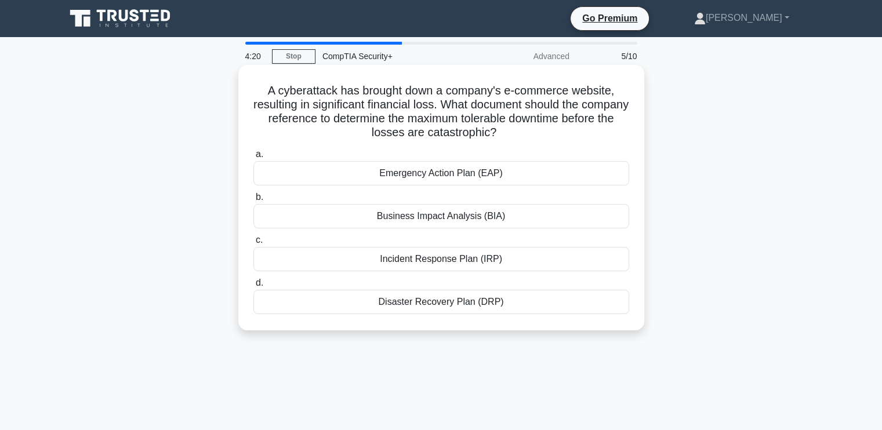
click at [443, 300] on div "Disaster Recovery Plan (DRP)" at bounding box center [441, 302] width 376 height 24
click at [253, 287] on input "d. Disaster Recovery Plan (DRP)" at bounding box center [253, 284] width 0 height 8
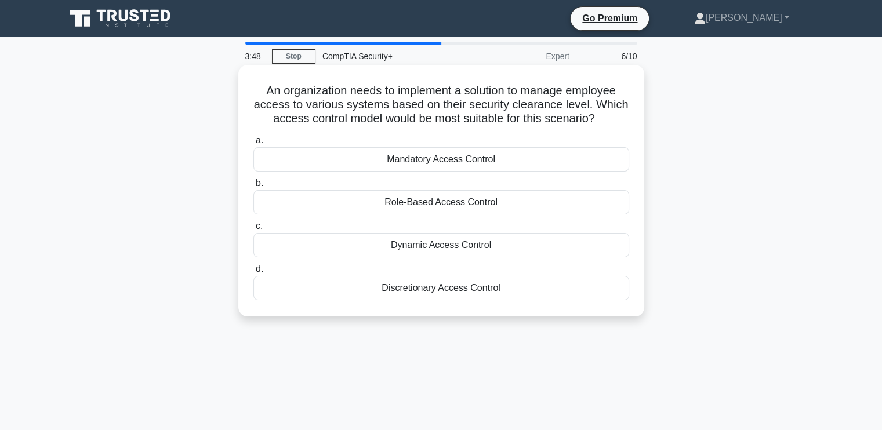
click at [448, 201] on div "Role-Based Access Control" at bounding box center [441, 202] width 376 height 24
click at [253, 187] on input "b. Role-Based Access Control" at bounding box center [253, 184] width 0 height 8
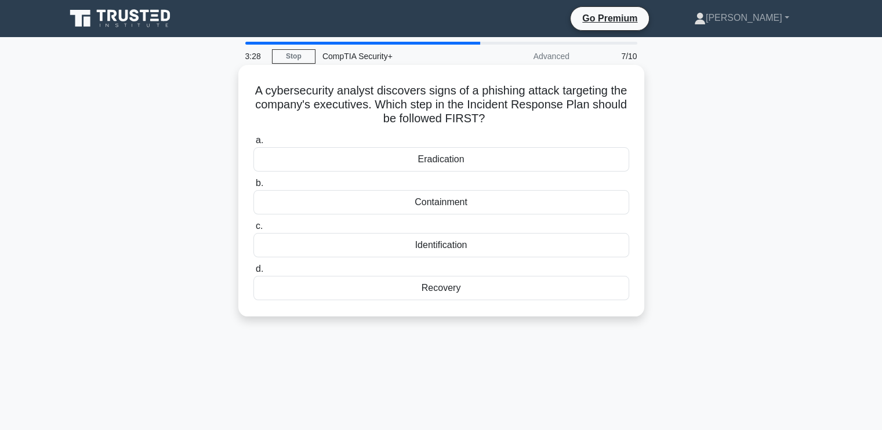
click at [442, 246] on div "Identification" at bounding box center [441, 245] width 376 height 24
click at [253, 230] on input "c. Identification" at bounding box center [253, 227] width 0 height 8
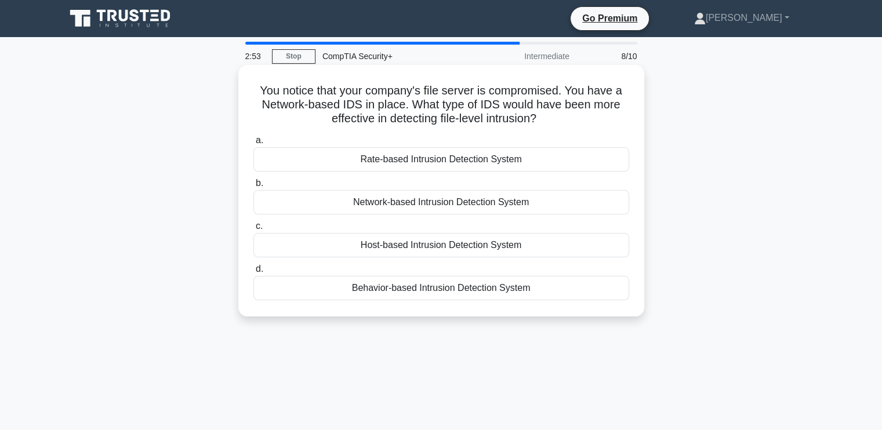
click at [431, 205] on div "Network-based Intrusion Detection System" at bounding box center [441, 202] width 376 height 24
click at [253, 187] on input "b. Network-based Intrusion Detection System" at bounding box center [253, 184] width 0 height 8
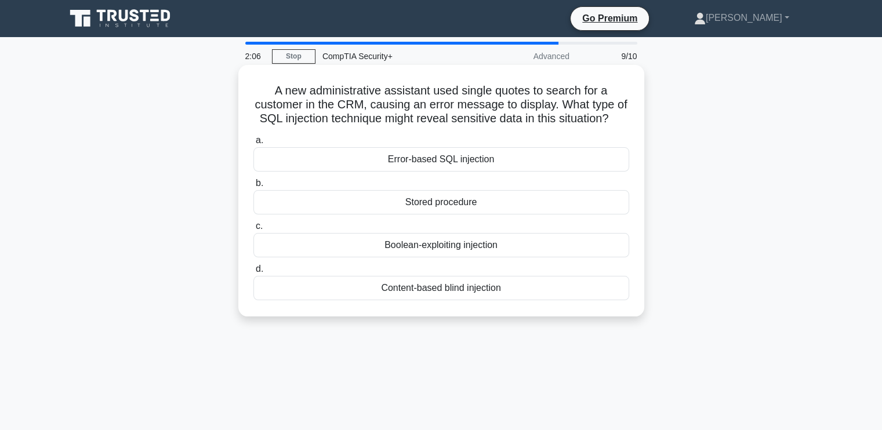
click at [441, 229] on div "a. Error-based SQL injection b. Stored procedure c." at bounding box center [442, 217] width 390 height 172
click at [445, 300] on div "Content-based blind injection" at bounding box center [441, 288] width 376 height 24
click at [253, 273] on input "d. Content-based blind injection" at bounding box center [253, 270] width 0 height 8
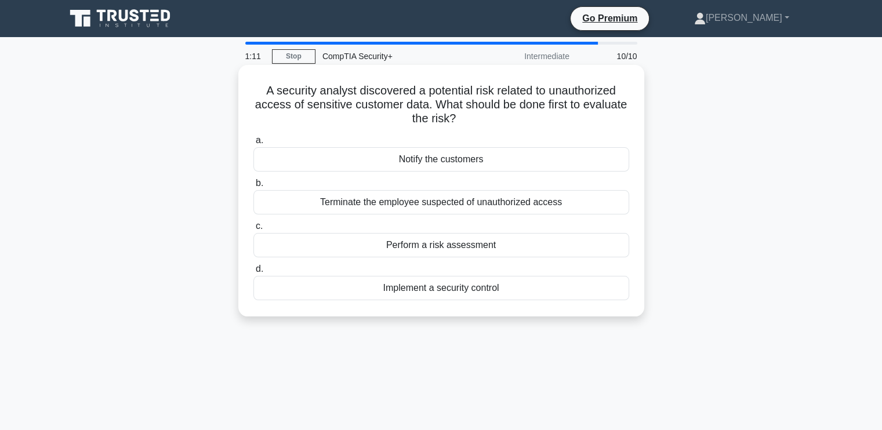
click at [447, 292] on div "Implement a security control" at bounding box center [441, 288] width 376 height 24
click at [253, 273] on input "d. Implement a security control" at bounding box center [253, 270] width 0 height 8
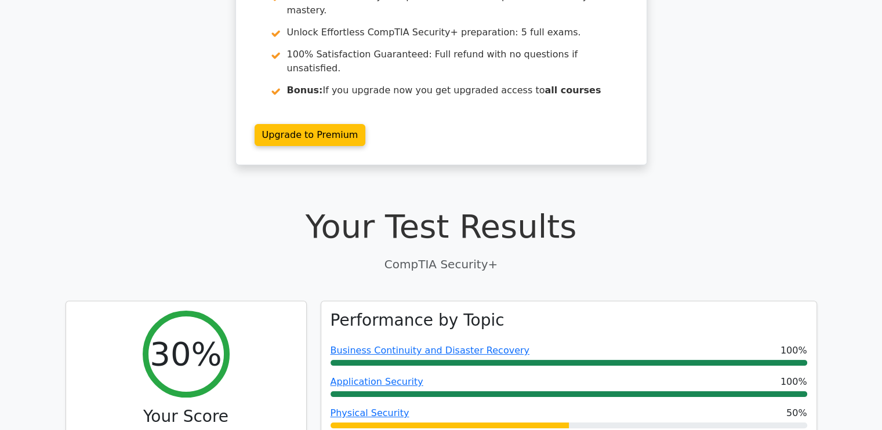
scroll to position [255, 0]
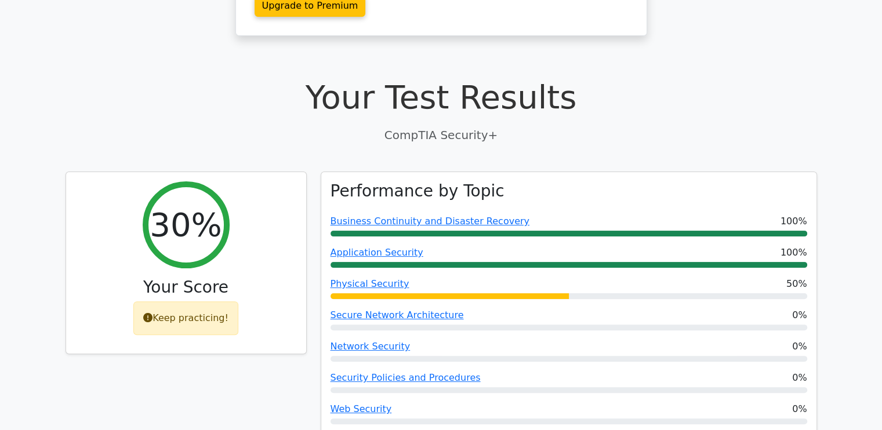
click at [702, 78] on h1 "Your Test Results" at bounding box center [442, 97] width 752 height 39
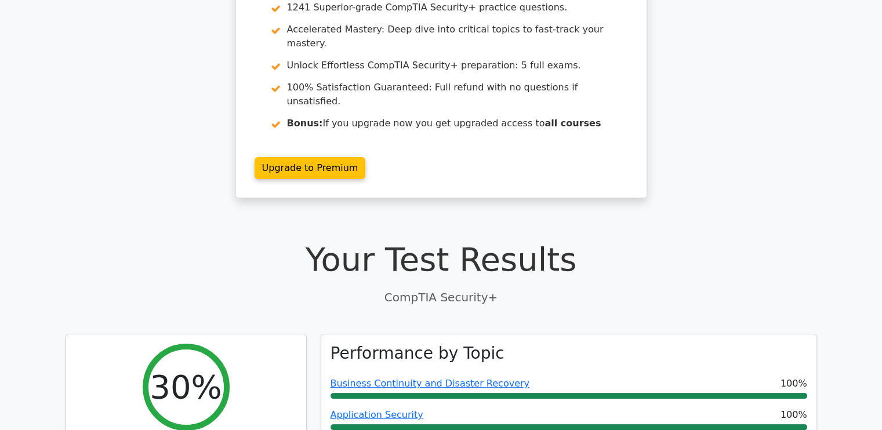
scroll to position [0, 0]
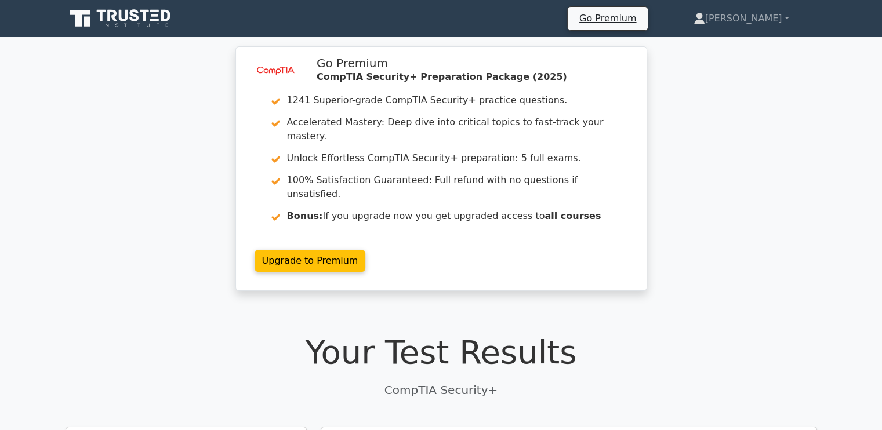
click at [711, 96] on div "image/svg+xml Go Premium CompTIA Security+ Preparation Package (2025) 1241 Supe…" at bounding box center [441, 175] width 882 height 259
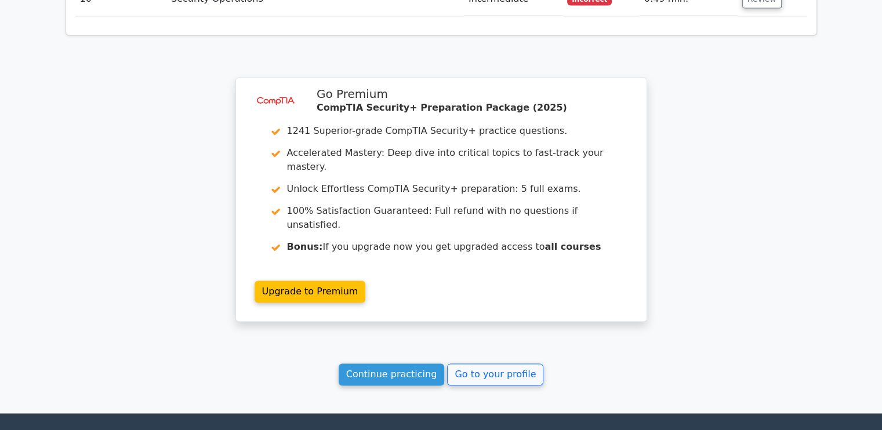
scroll to position [1717, 0]
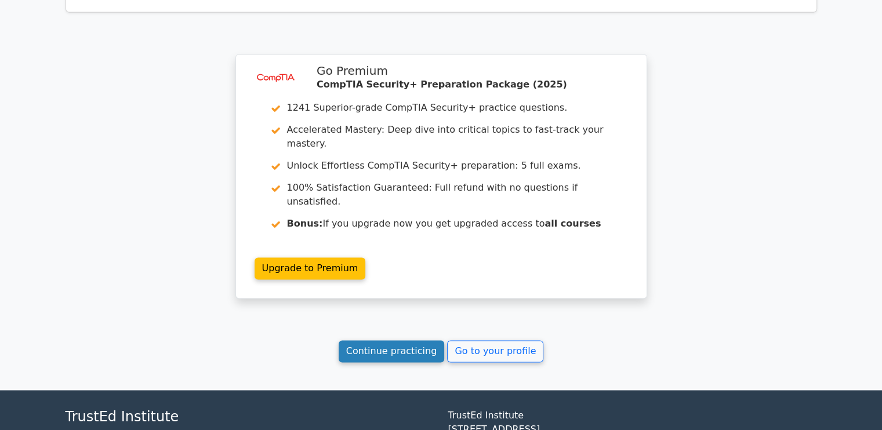
click at [404, 340] on link "Continue practicing" at bounding box center [392, 351] width 106 height 22
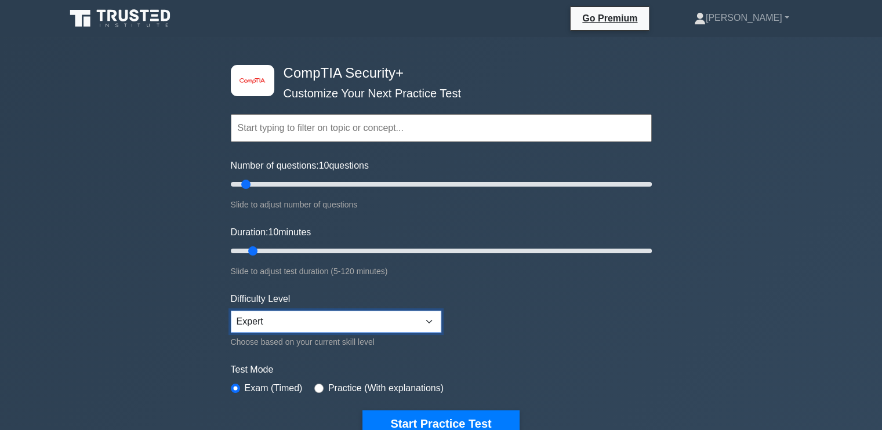
click at [430, 318] on select "Beginner Intermediate Expert" at bounding box center [336, 322] width 211 height 22
select select "intermediate"
click at [231, 311] on select "Beginner Intermediate Expert" at bounding box center [336, 322] width 211 height 22
click at [449, 350] on form "Topics Cryptography Identity and Access Management Risk Management Network Secu…" at bounding box center [441, 258] width 421 height 358
click at [473, 374] on label "Test Mode" at bounding box center [441, 370] width 421 height 14
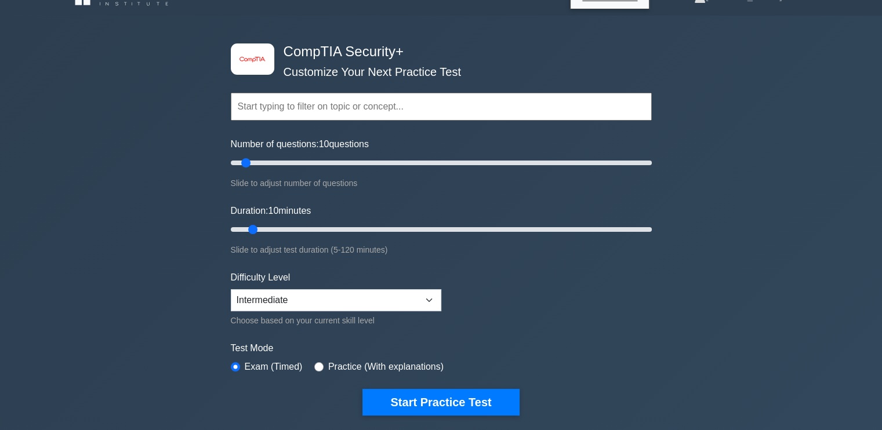
scroll to position [23, 0]
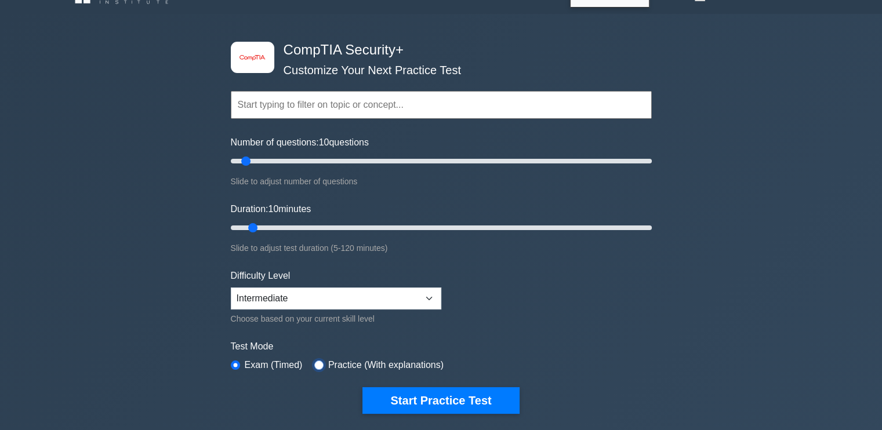
click at [318, 365] on input "radio" at bounding box center [318, 365] width 9 height 9
radio input "true"
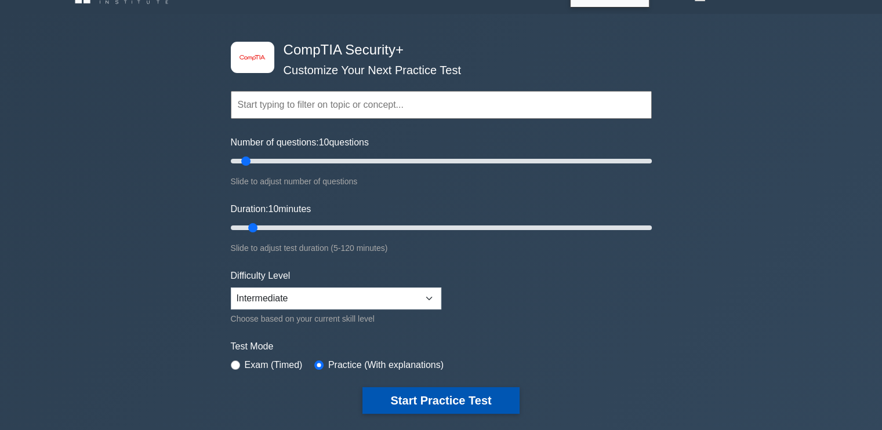
click at [418, 397] on button "Start Practice Test" at bounding box center [441, 400] width 157 height 27
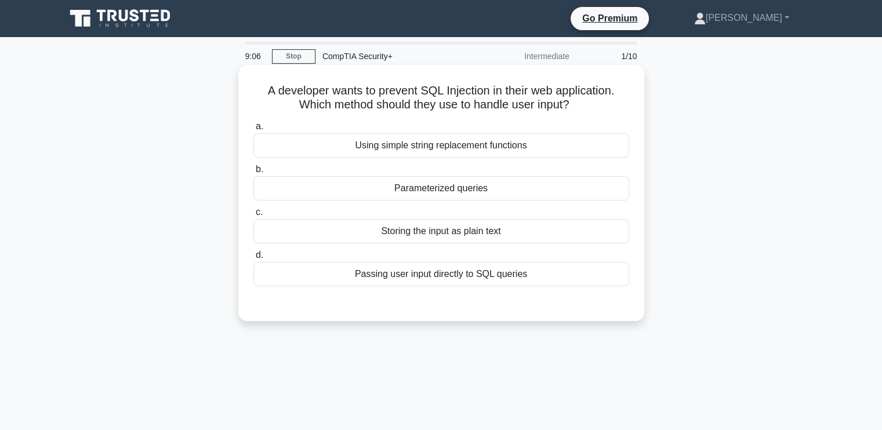
click at [436, 190] on div "Parameterized queries" at bounding box center [441, 188] width 376 height 24
click at [253, 173] on input "b. Parameterized queries" at bounding box center [253, 170] width 0 height 8
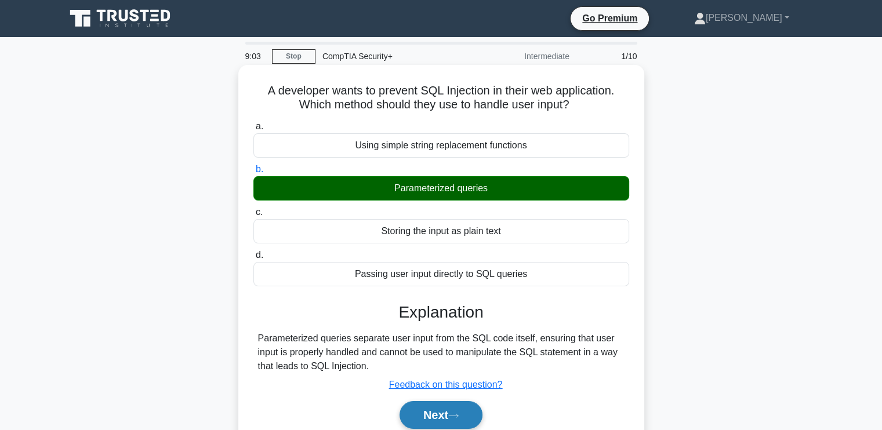
click at [458, 416] on icon at bounding box center [453, 416] width 10 height 6
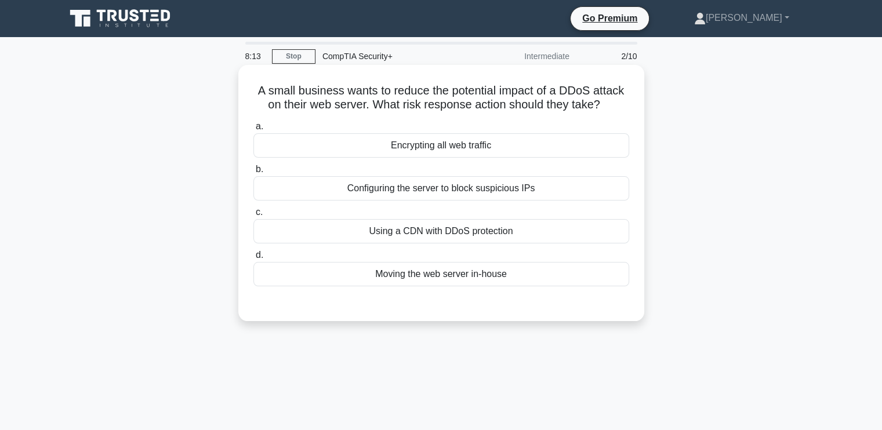
click at [500, 189] on div "Configuring the server to block suspicious IPs" at bounding box center [441, 188] width 376 height 24
click at [253, 173] on input "b. Configuring the server to block suspicious IPs" at bounding box center [253, 170] width 0 height 8
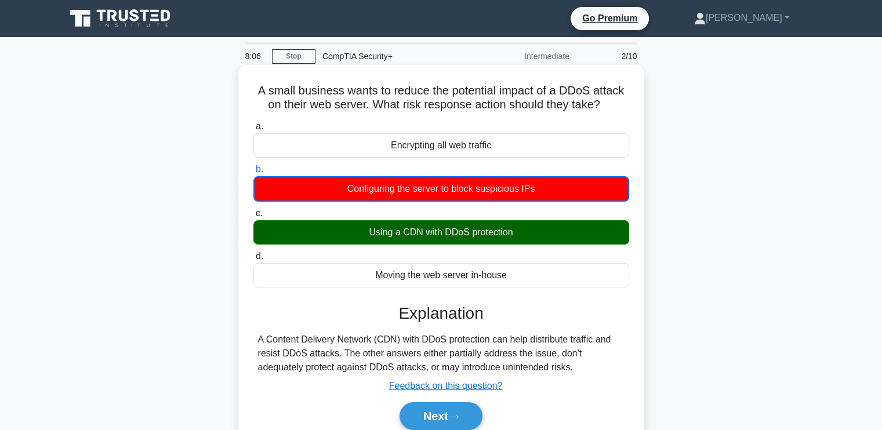
click at [600, 294] on div "a. Encrypting all web traffic b. Configuring the server to block suspicious IPs" at bounding box center [441, 280] width 378 height 327
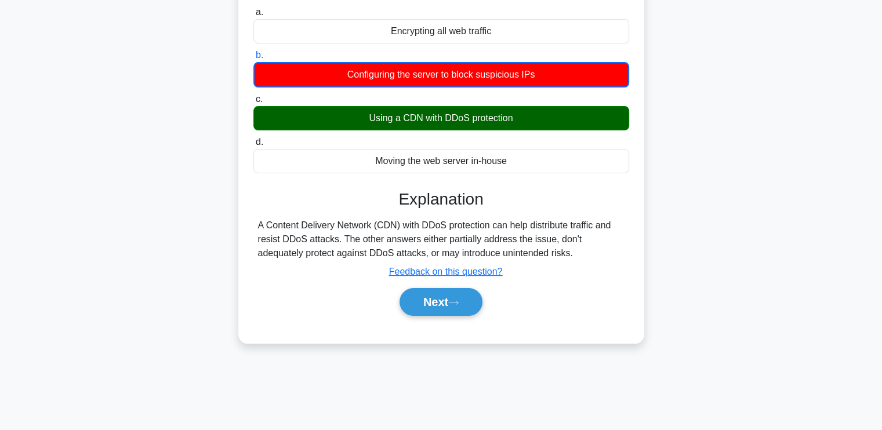
scroll to position [116, 0]
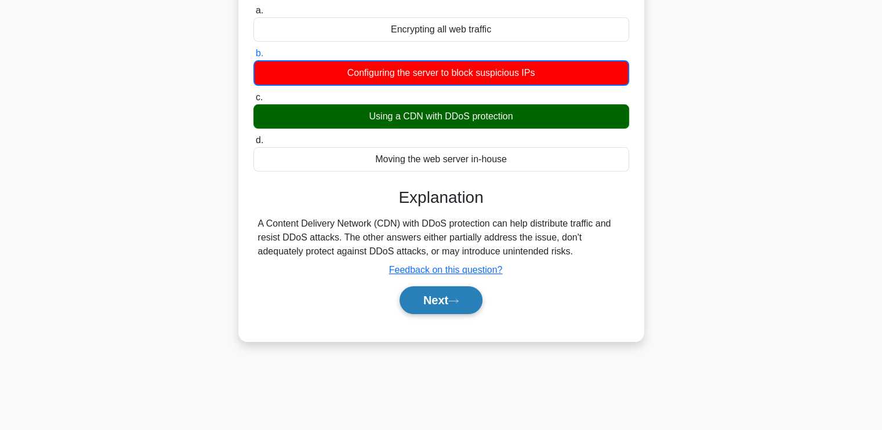
click at [433, 297] on button "Next" at bounding box center [441, 301] width 83 height 28
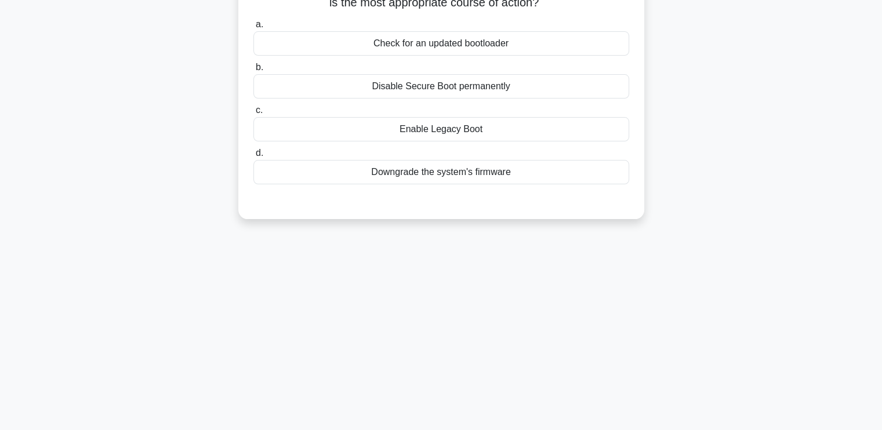
click at [573, 12] on div "A company has implemented Secure Boot on all of their systems. Recently, some u…" at bounding box center [441, 84] width 397 height 261
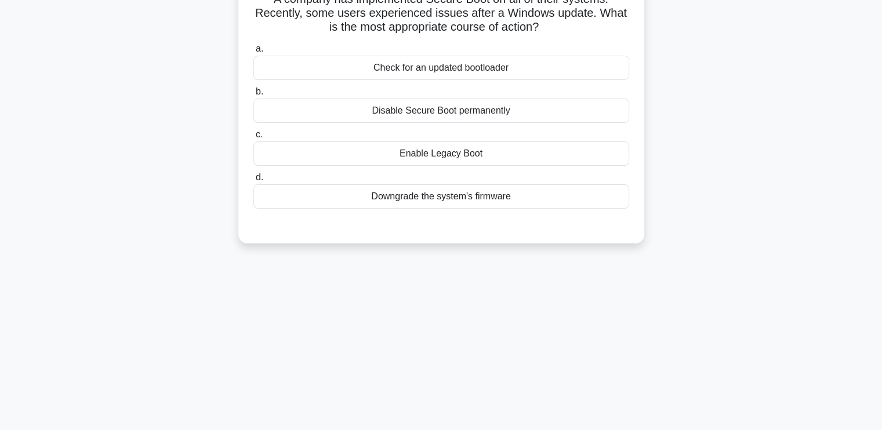
scroll to position [70, 0]
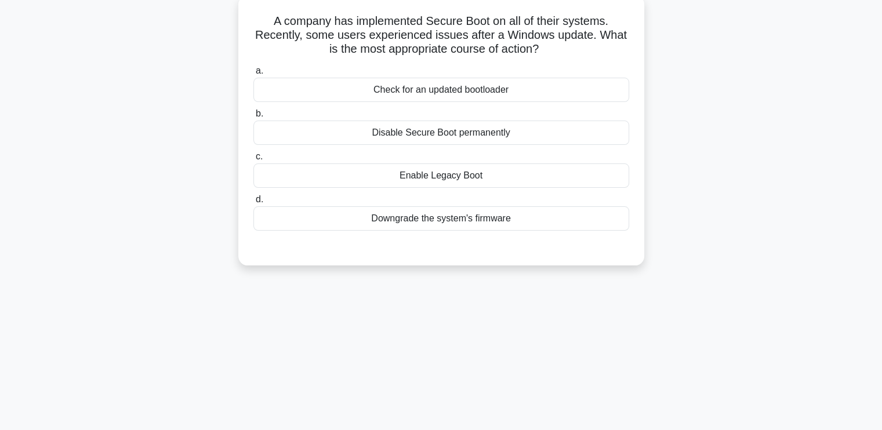
click at [573, 12] on div "A company has implemented Secure Boot on all of their systems. Recently, some u…" at bounding box center [441, 130] width 397 height 261
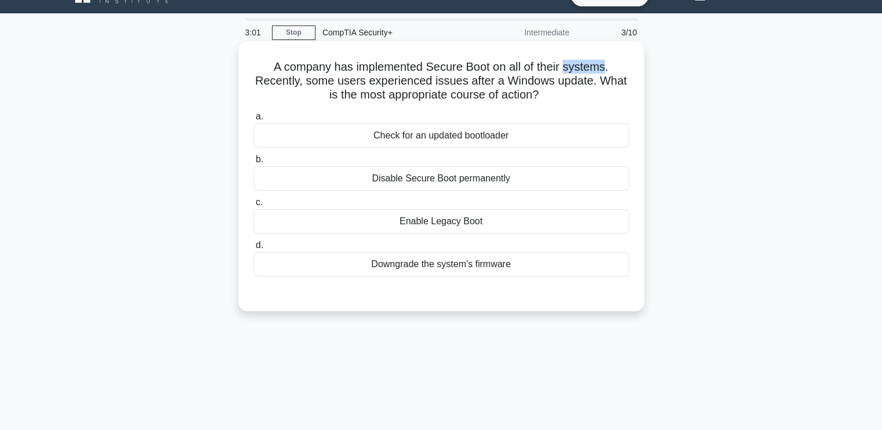
scroll to position [23, 0]
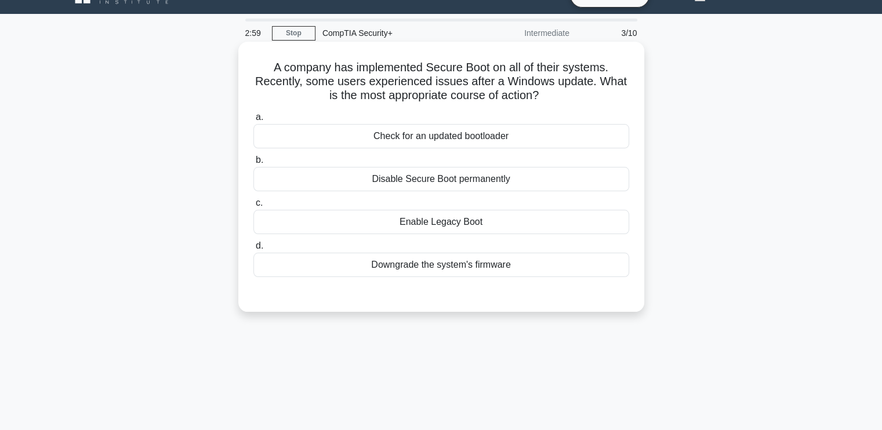
click at [424, 103] on h5 "A company has implemented Secure Boot on all of their systems. Recently, some u…" at bounding box center [441, 81] width 378 height 43
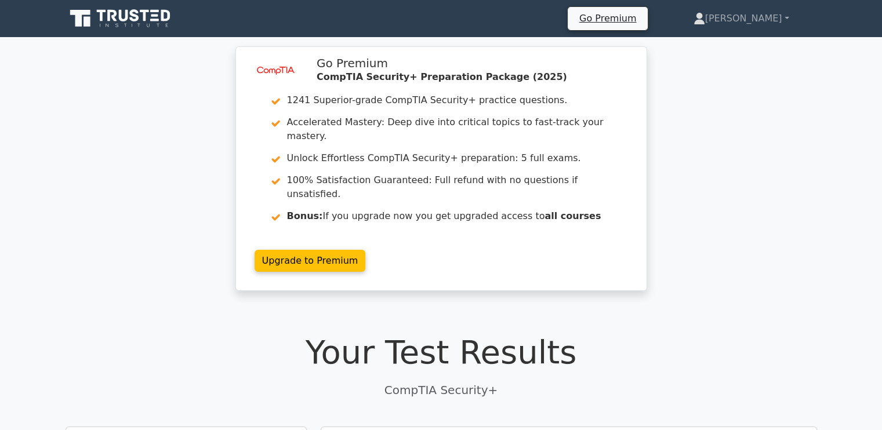
click at [625, 333] on h1 "Your Test Results" at bounding box center [442, 352] width 752 height 39
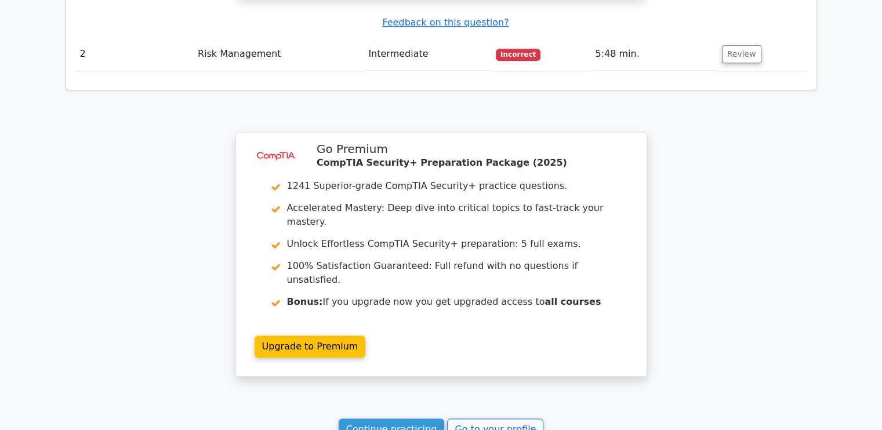
scroll to position [1350, 0]
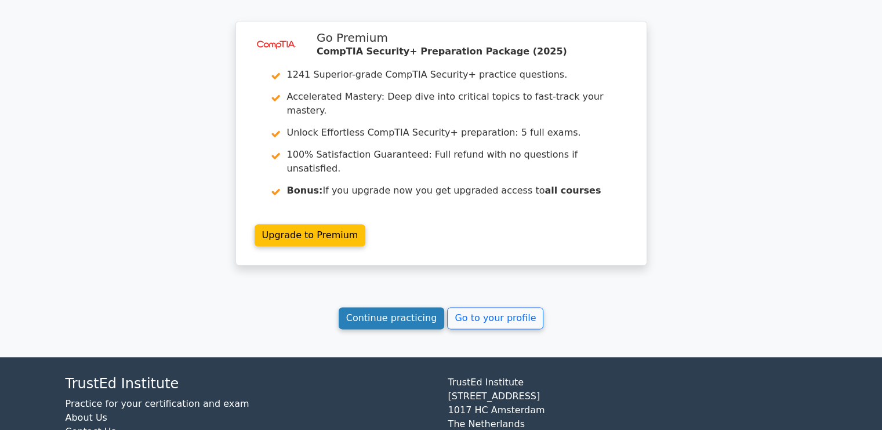
click at [394, 307] on link "Continue practicing" at bounding box center [392, 318] width 106 height 22
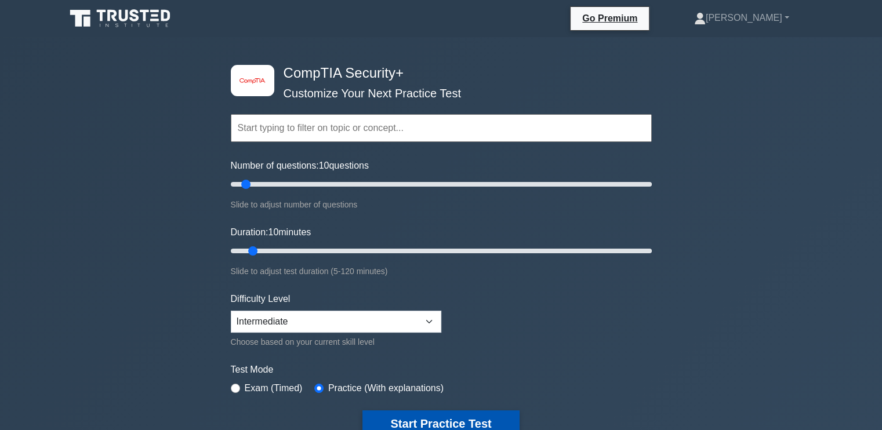
click at [452, 416] on button "Start Practice Test" at bounding box center [441, 424] width 157 height 27
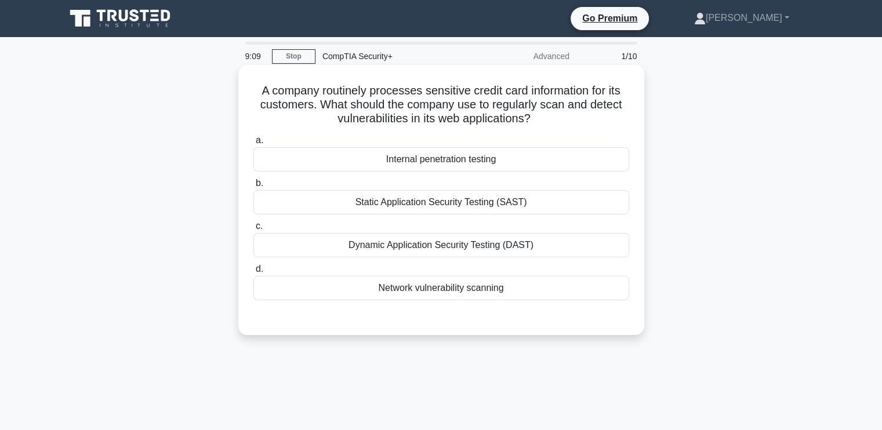
click at [452, 289] on div "Network vulnerability scanning" at bounding box center [441, 288] width 376 height 24
click at [253, 273] on input "d. Network vulnerability scanning" at bounding box center [253, 270] width 0 height 8
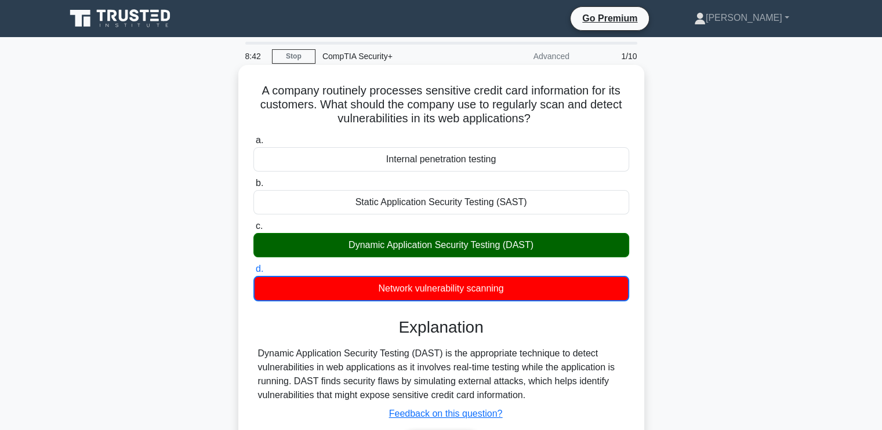
click at [617, 335] on h3 "Explanation" at bounding box center [441, 328] width 362 height 20
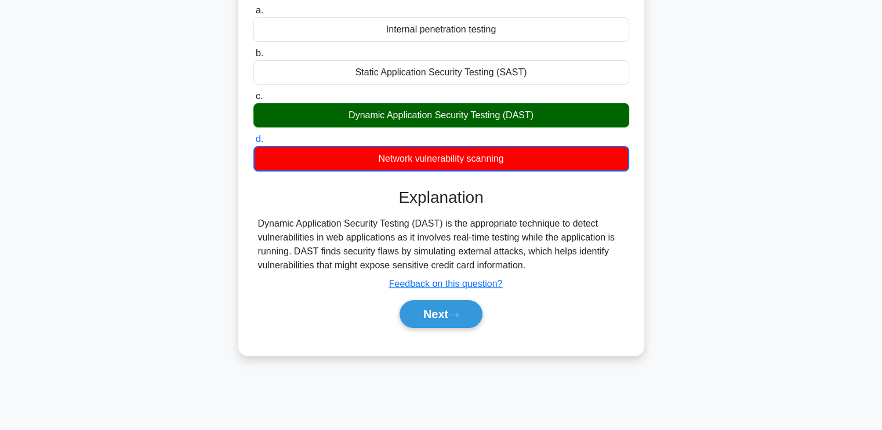
scroll to position [139, 0]
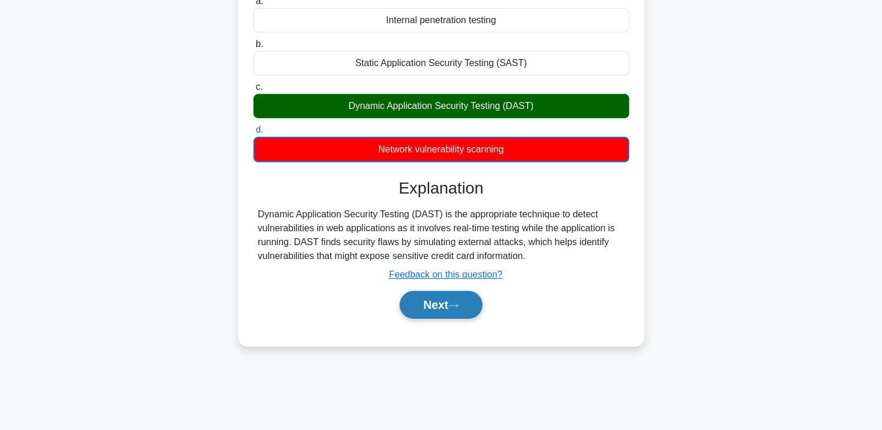
click at [466, 295] on button "Next" at bounding box center [441, 305] width 83 height 28
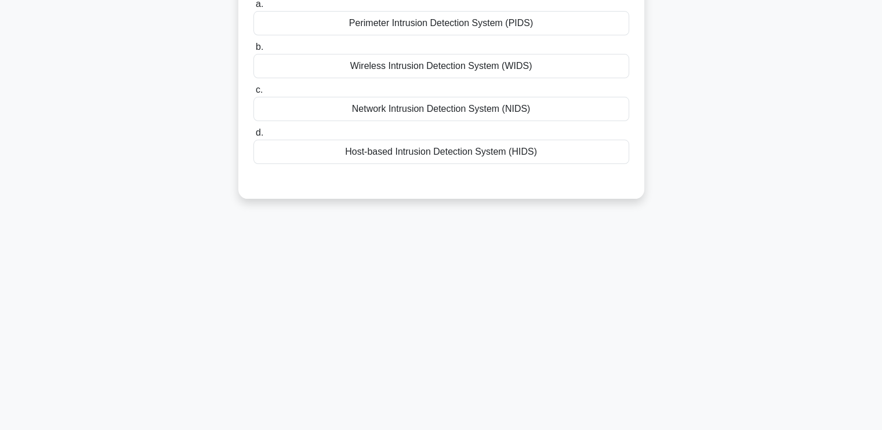
click at [673, 170] on div "An organization has faced multiple cyber attacks in the past few months and is …" at bounding box center [442, 71] width 766 height 284
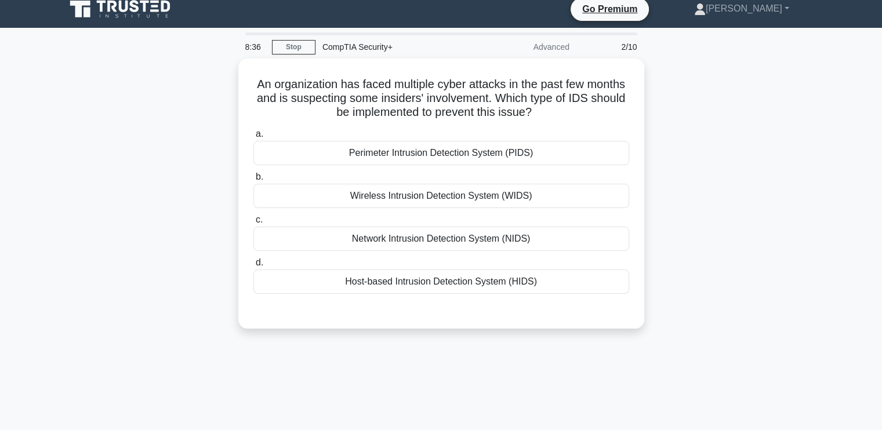
scroll to position [0, 0]
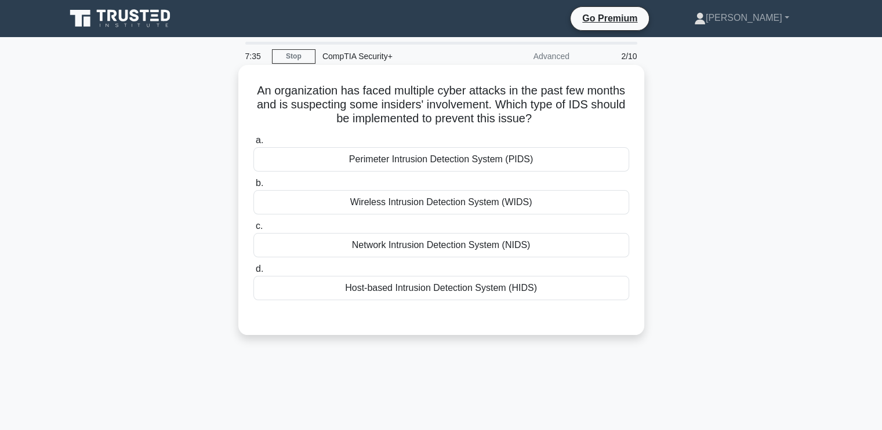
click at [418, 246] on div "Network Intrusion Detection System (NIDS)" at bounding box center [441, 245] width 376 height 24
click at [253, 230] on input "c. Network Intrusion Detection System (NIDS)" at bounding box center [253, 227] width 0 height 8
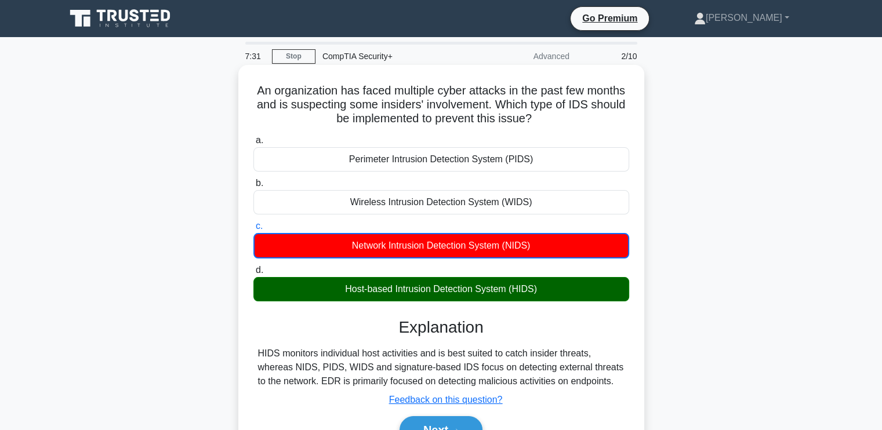
click at [508, 335] on h3 "Explanation" at bounding box center [441, 328] width 362 height 20
click at [546, 331] on h3 "Explanation" at bounding box center [441, 328] width 362 height 20
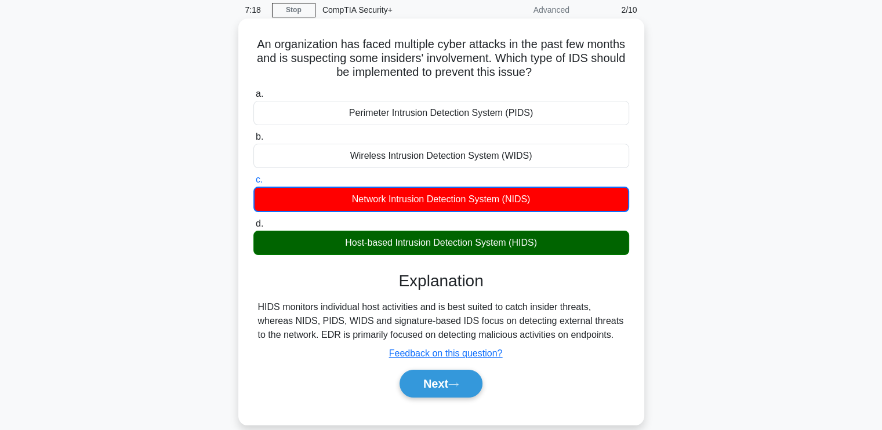
scroll to position [70, 0]
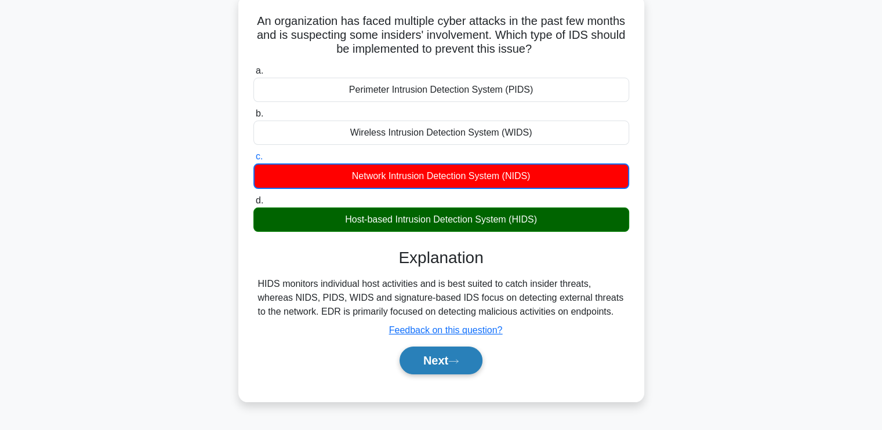
click at [432, 361] on button "Next" at bounding box center [441, 361] width 83 height 28
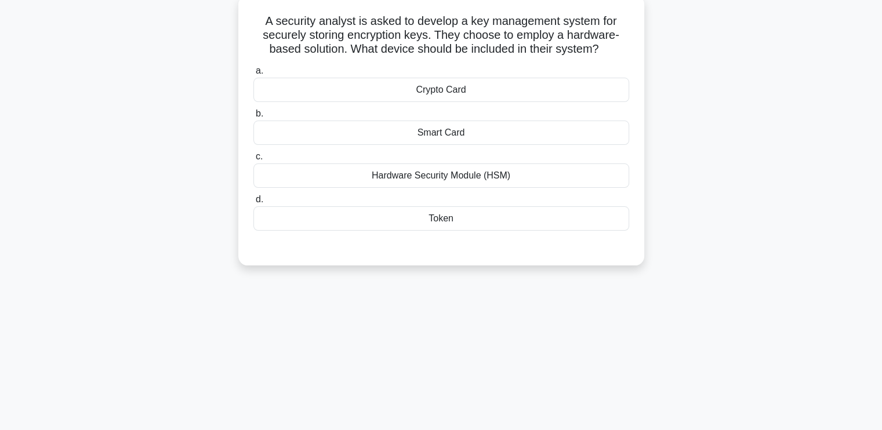
click at [453, 175] on div "Hardware Security Module (HSM)" at bounding box center [441, 176] width 376 height 24
click at [253, 161] on input "c. Hardware Security Module (HSM)" at bounding box center [253, 157] width 0 height 8
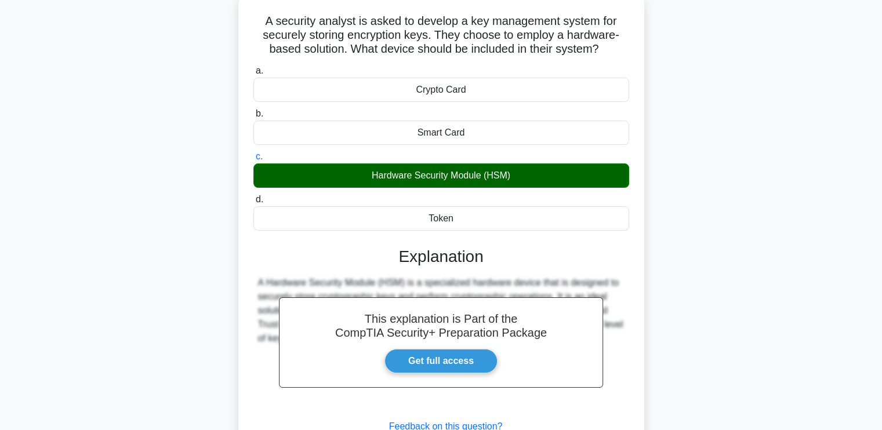
click at [622, 318] on div "A Hardware Security Module (HSM) is a specialized hardware device that is desig…" at bounding box center [441, 311] width 367 height 70
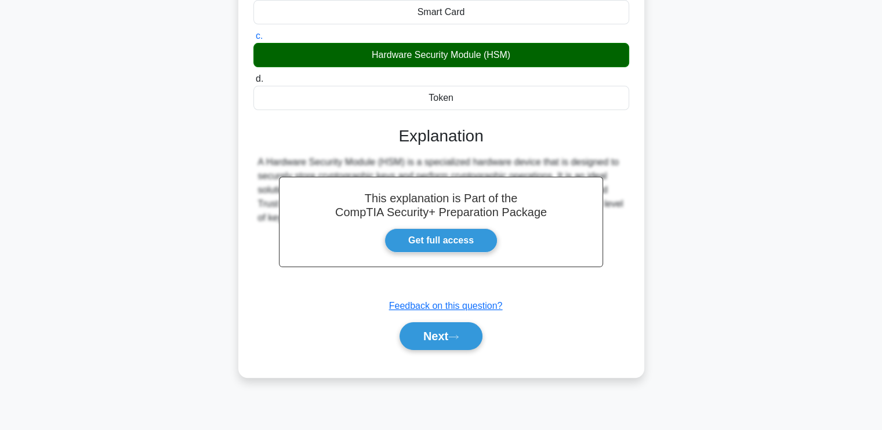
scroll to position [197, 0]
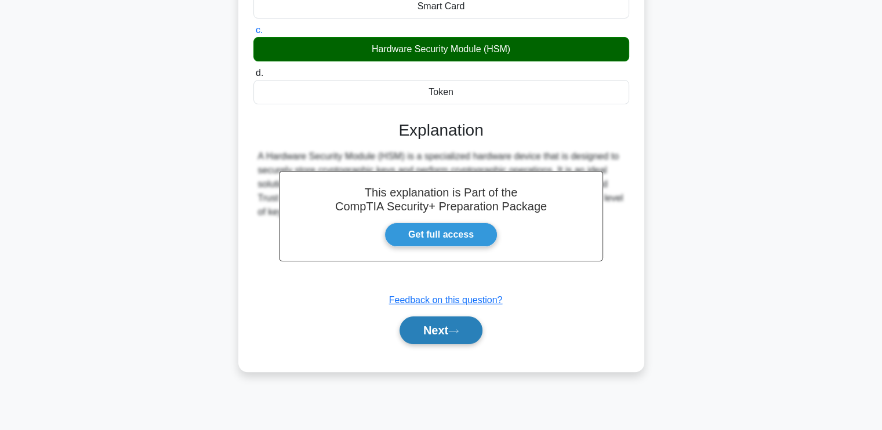
click at [441, 334] on button "Next" at bounding box center [441, 331] width 83 height 28
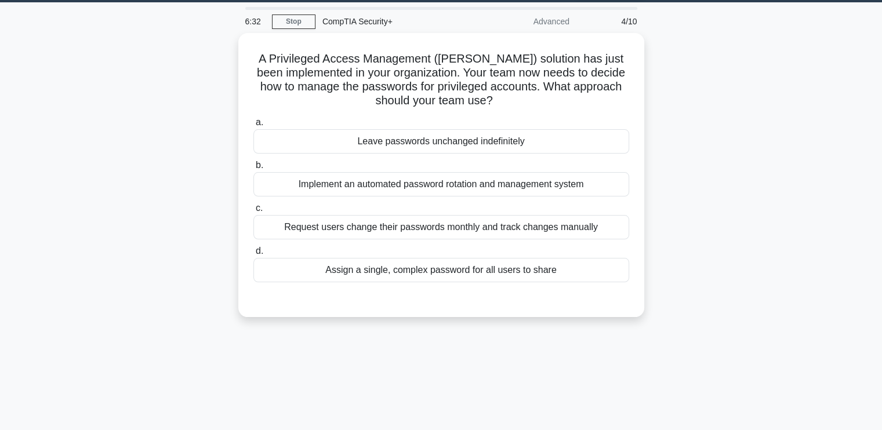
scroll to position [34, 0]
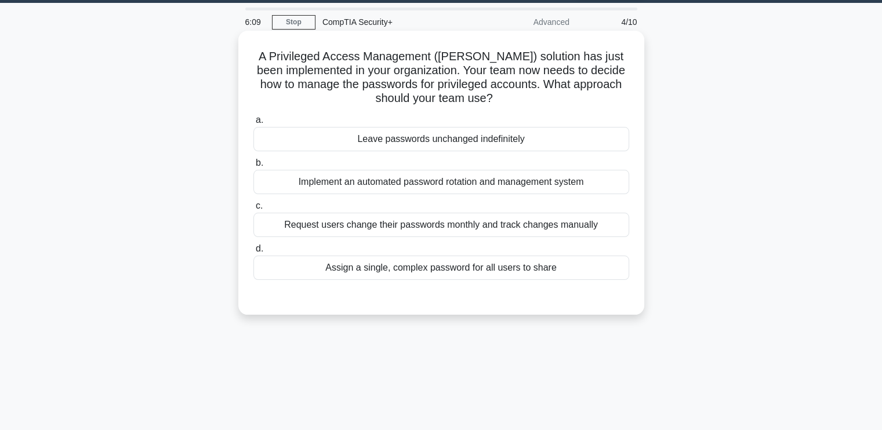
click at [425, 191] on div "Implement an automated password rotation and management system" at bounding box center [441, 182] width 376 height 24
click at [253, 167] on input "b. Implement an automated password rotation and management system" at bounding box center [253, 164] width 0 height 8
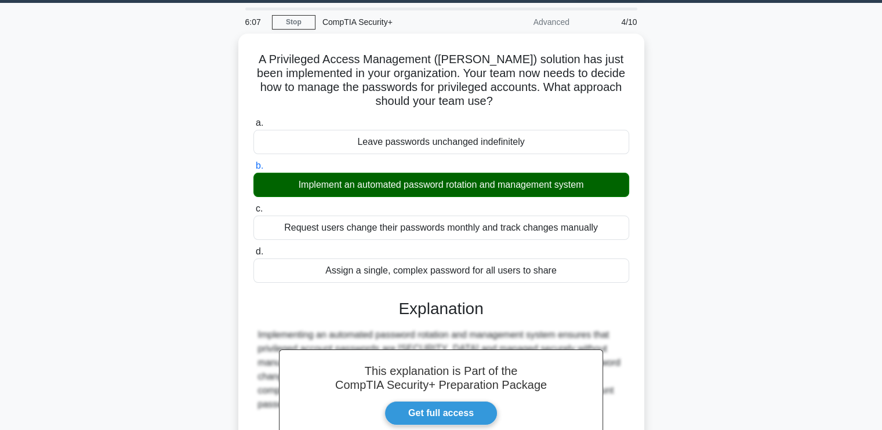
click at [683, 302] on div "A Privileged Access Management (PAM) solution has just been implemented in your…" at bounding box center [442, 299] width 766 height 531
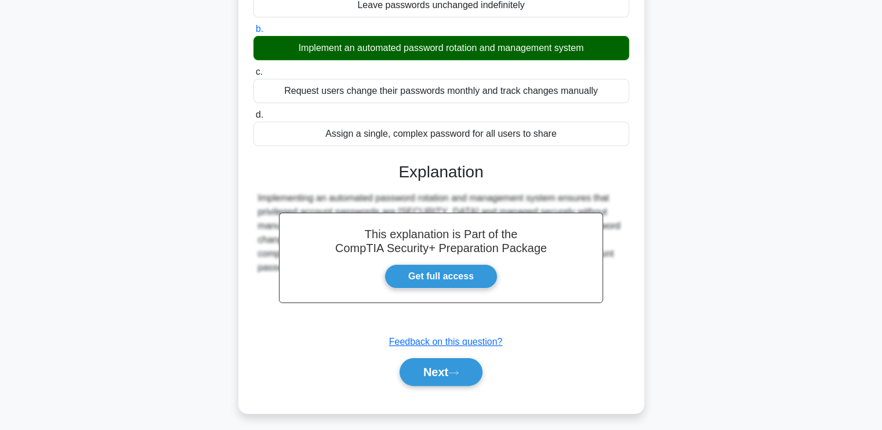
scroll to position [197, 0]
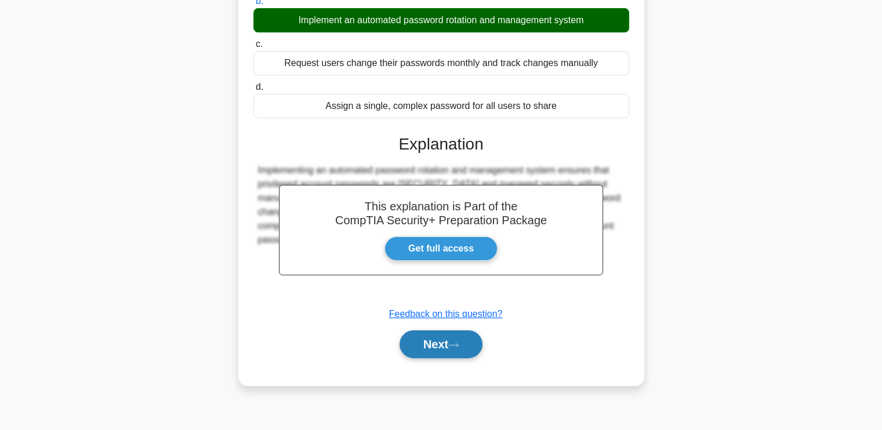
click at [422, 342] on button "Next" at bounding box center [441, 345] width 83 height 28
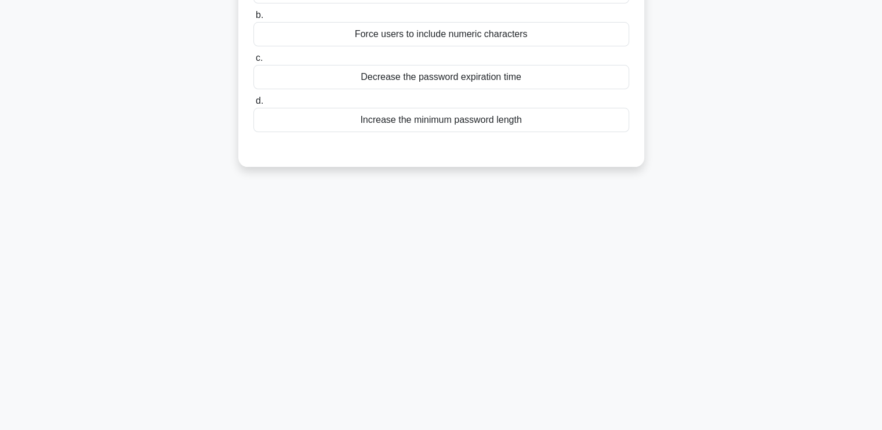
click at [596, 147] on div at bounding box center [441, 143] width 376 height 9
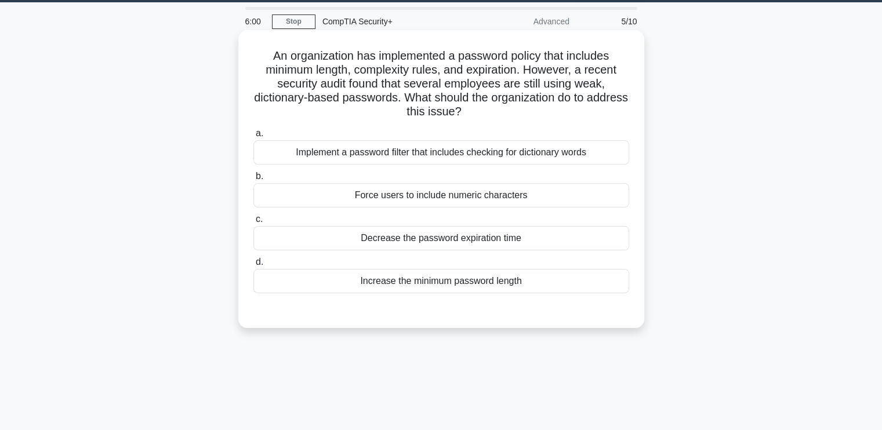
scroll to position [34, 0]
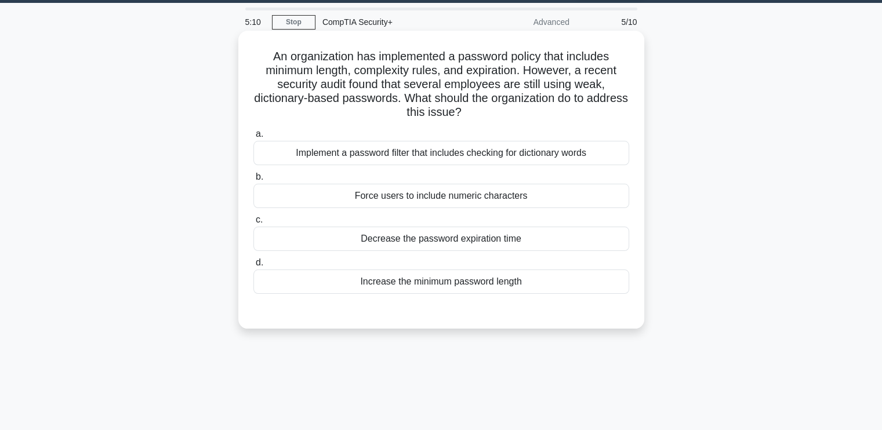
click at [425, 151] on div "Implement a password filter that includes checking for dictionary words" at bounding box center [441, 153] width 376 height 24
click at [253, 138] on input "a. Implement a password filter that includes checking for dictionary words" at bounding box center [253, 135] width 0 height 8
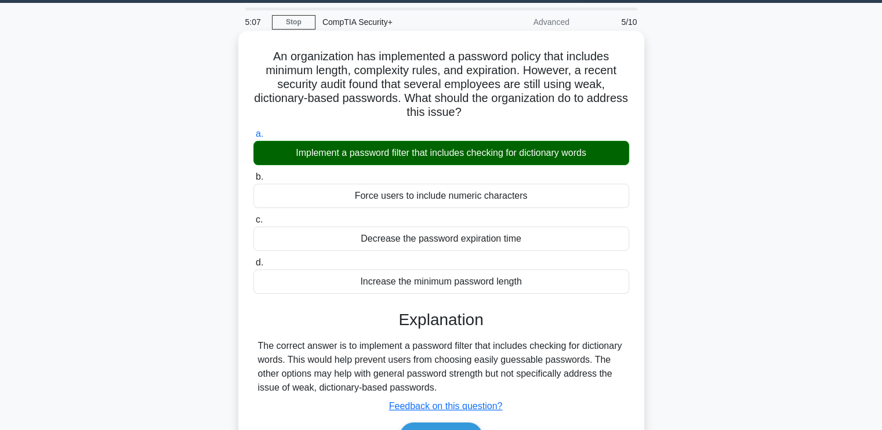
click at [610, 324] on h3 "Explanation" at bounding box center [441, 320] width 362 height 20
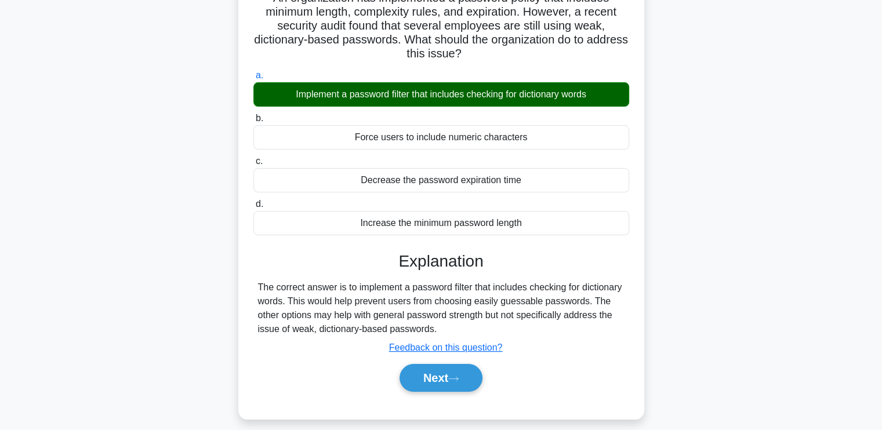
scroll to position [197, 0]
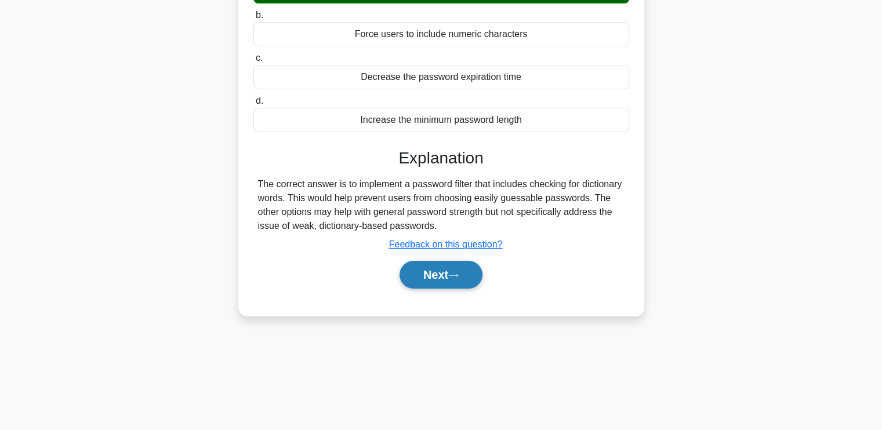
click at [420, 270] on button "Next" at bounding box center [441, 275] width 83 height 28
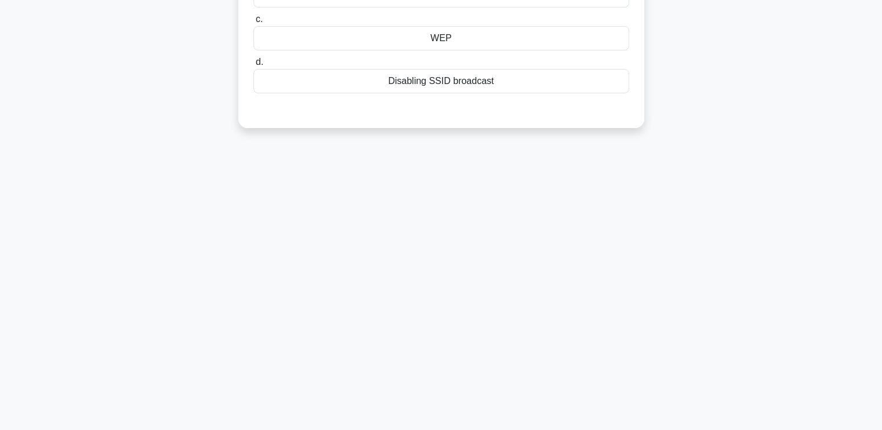
click at [511, 244] on div "5:01 Stop CompTIA Security+ Advanced 6/10 A company wants to prevent unauthoriz…" at bounding box center [442, 136] width 766 height 580
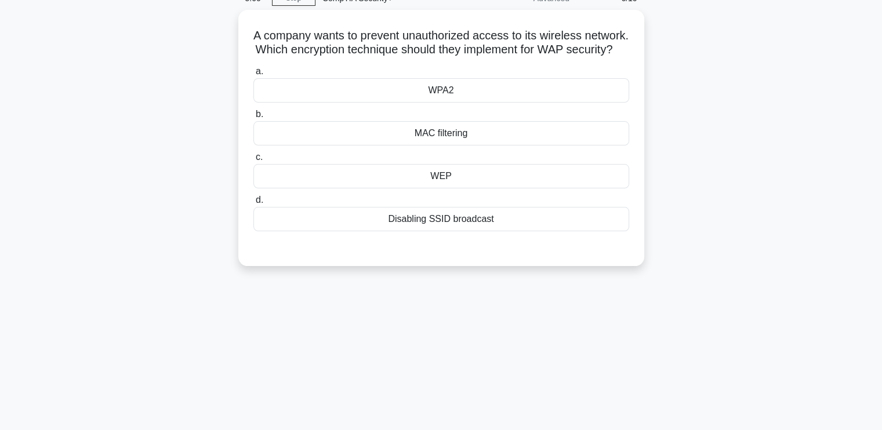
scroll to position [0, 0]
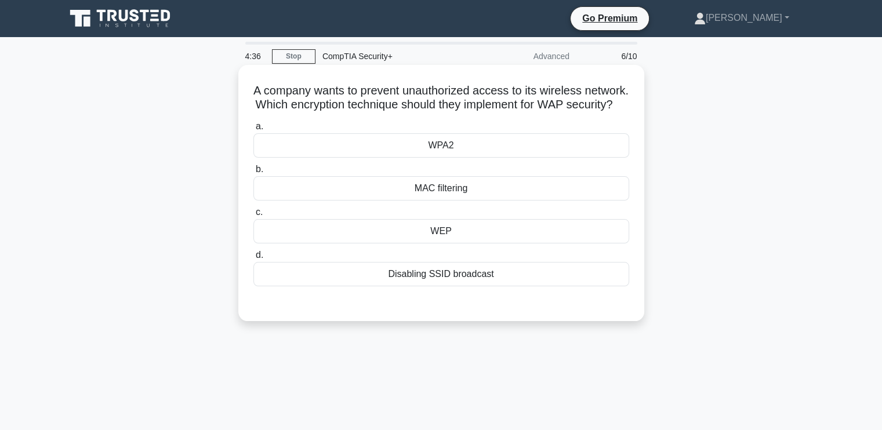
click at [472, 158] on div "WPA2" at bounding box center [441, 145] width 376 height 24
click at [253, 131] on input "a. WPA2" at bounding box center [253, 127] width 0 height 8
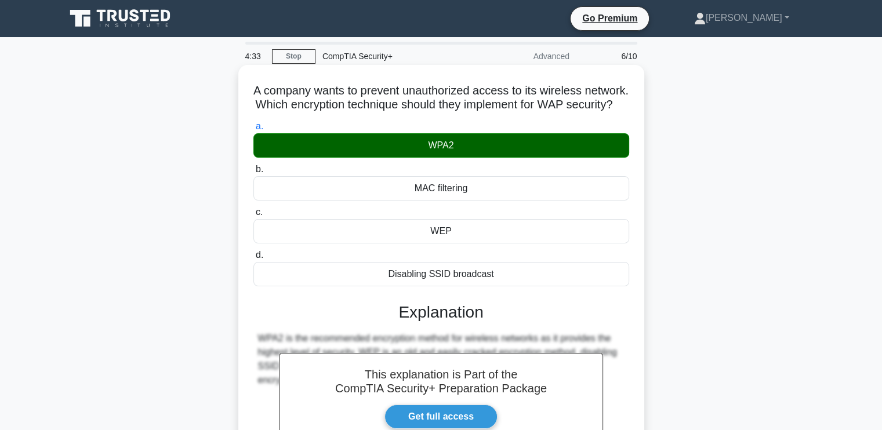
click at [638, 339] on div "A company wants to prevent unauthorized access to its wireless network. Which e…" at bounding box center [441, 310] width 397 height 480
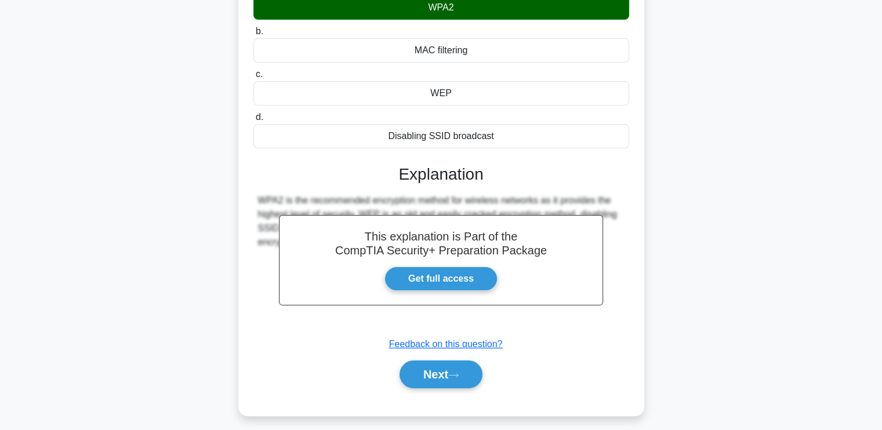
scroll to position [197, 0]
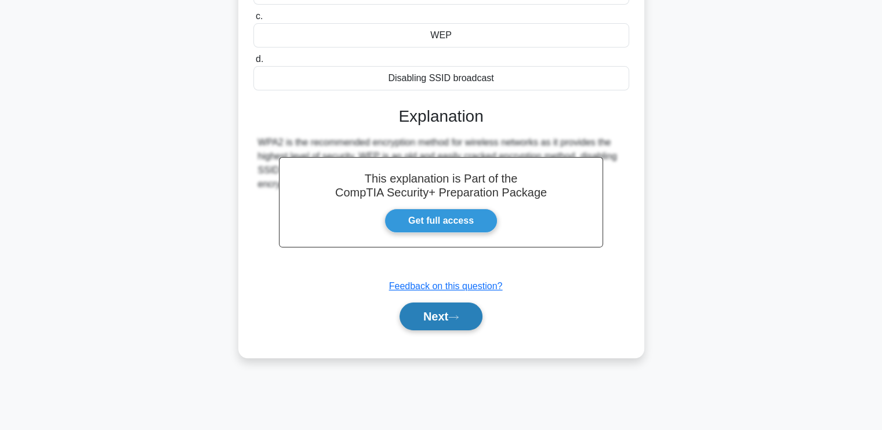
click at [420, 331] on button "Next" at bounding box center [441, 317] width 83 height 28
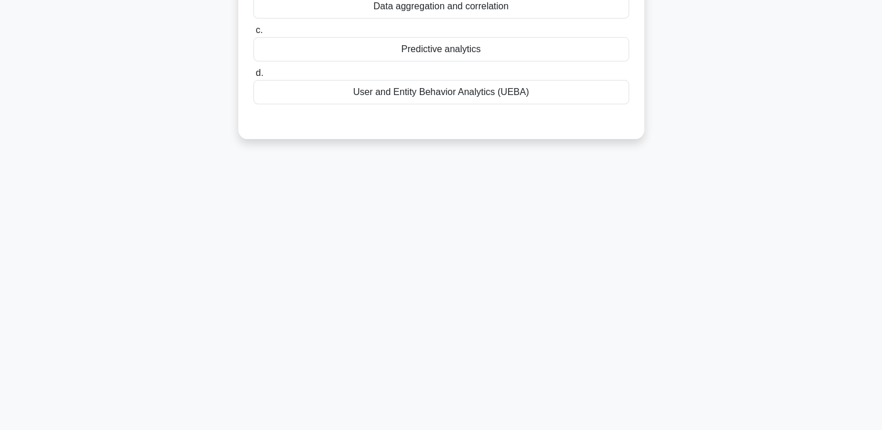
click at [619, 129] on div "A security analyst suspects an insider threat might be responsible for a recent…" at bounding box center [441, 4] width 397 height 261
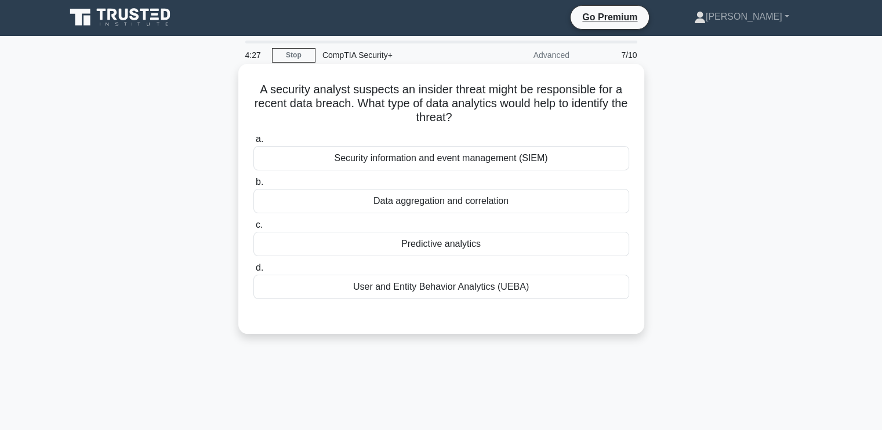
scroll to position [0, 0]
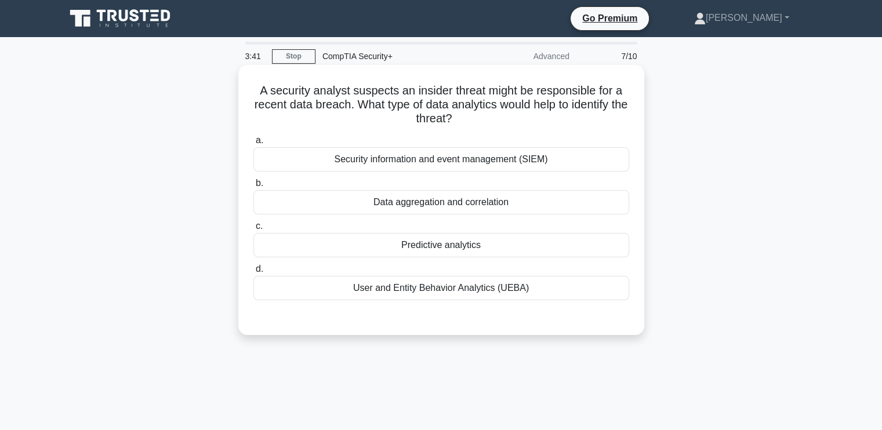
click at [435, 287] on div "User and Entity Behavior Analytics (UEBA)" at bounding box center [441, 288] width 376 height 24
click at [253, 273] on input "d. User and Entity Behavior Analytics (UEBA)" at bounding box center [253, 270] width 0 height 8
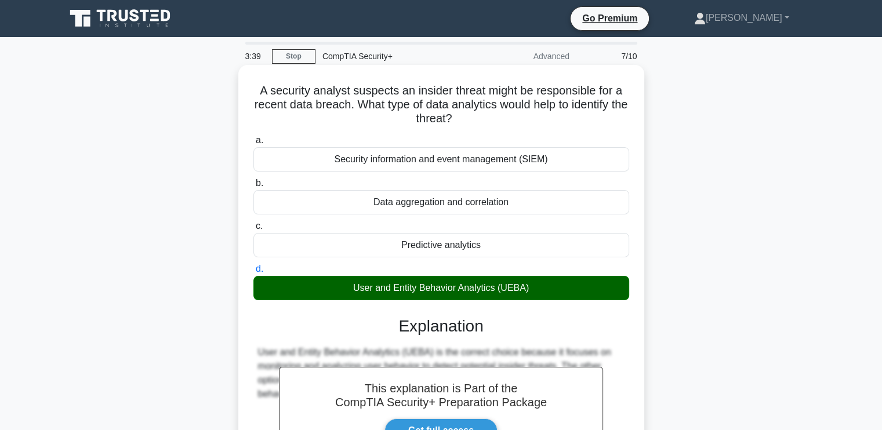
click at [636, 329] on div "A security analyst suspects an insider threat might be responsible for a recent…" at bounding box center [441, 317] width 397 height 494
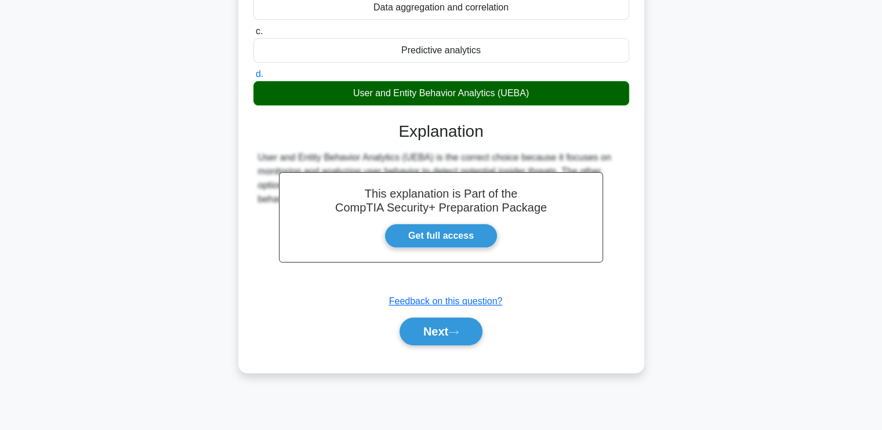
scroll to position [197, 0]
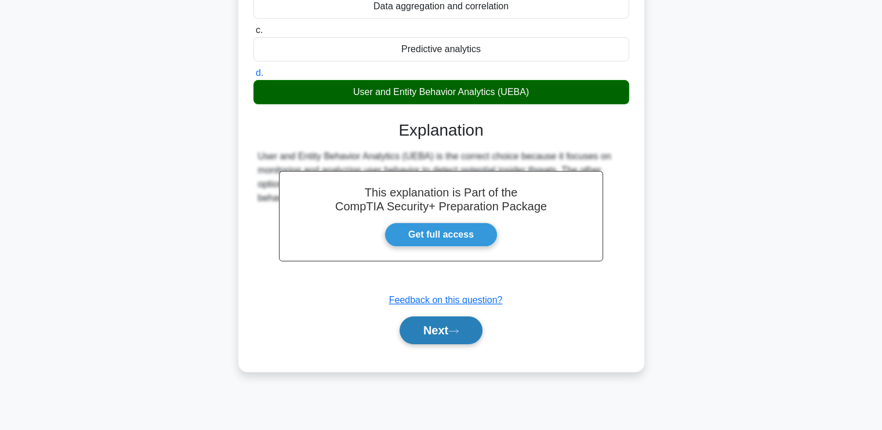
click at [425, 333] on button "Next" at bounding box center [441, 331] width 83 height 28
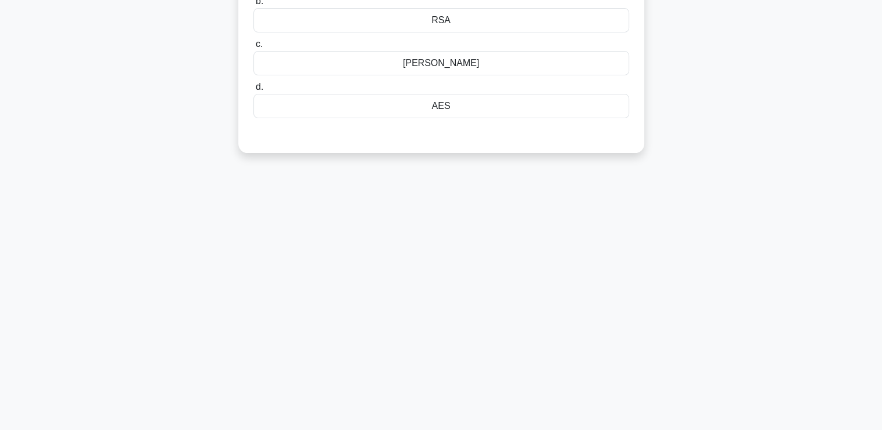
click at [241, 142] on div "A company is analyzing cryptographic algorithms to protect confidential data st…" at bounding box center [441, 11] width 406 height 284
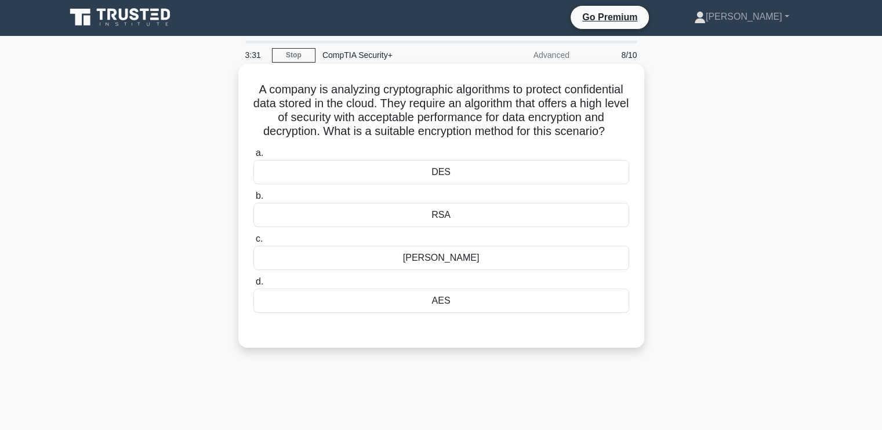
scroll to position [0, 0]
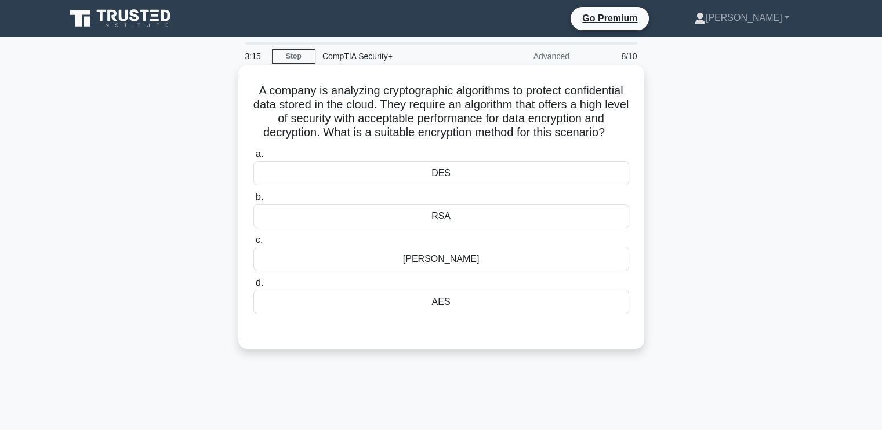
click at [434, 229] on div "RSA" at bounding box center [441, 216] width 376 height 24
click at [253, 201] on input "b. RSA" at bounding box center [253, 198] width 0 height 8
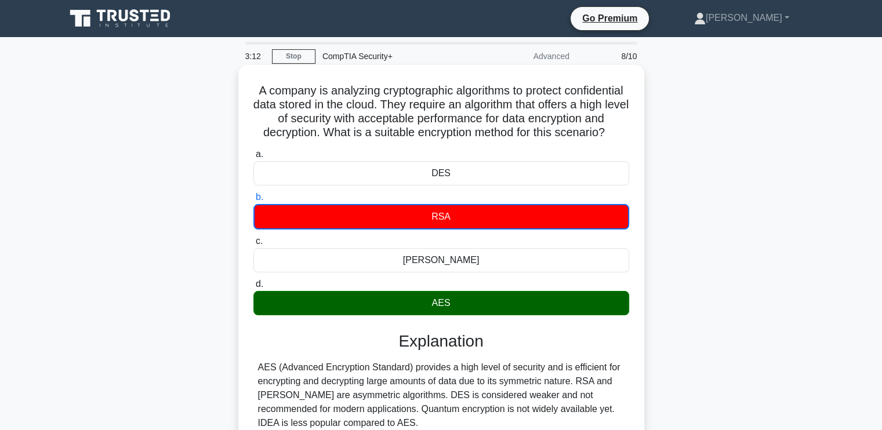
click at [526, 352] on h3 "Explanation" at bounding box center [441, 342] width 362 height 20
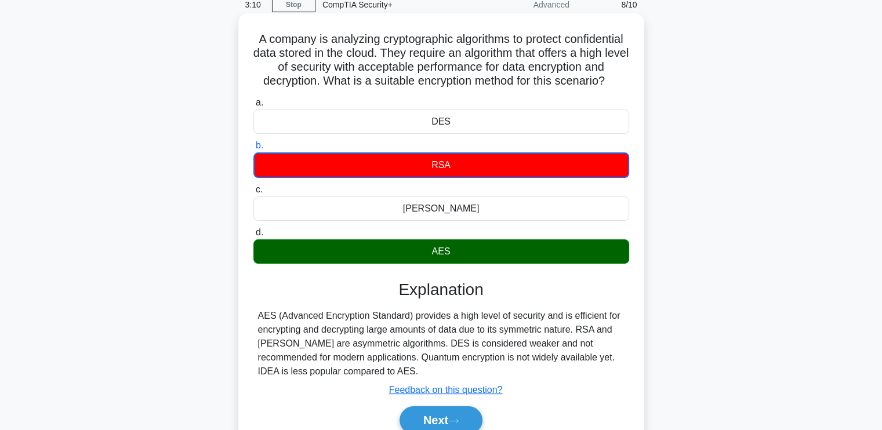
scroll to position [70, 0]
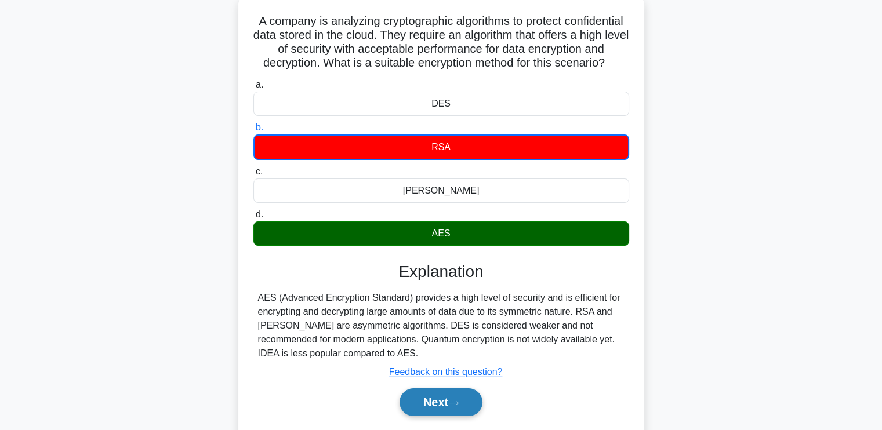
click at [445, 416] on button "Next" at bounding box center [441, 403] width 83 height 28
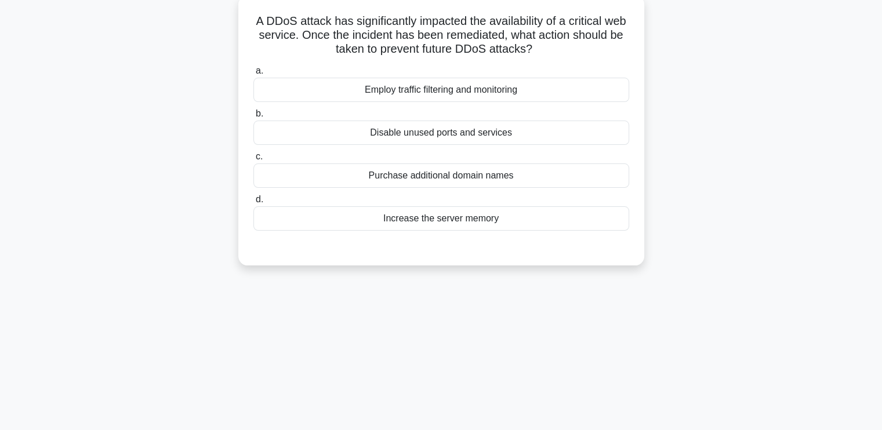
click at [472, 93] on div "Employ traffic filtering and monitoring" at bounding box center [441, 90] width 376 height 24
click at [253, 75] on input "a. Employ traffic filtering and monitoring" at bounding box center [253, 71] width 0 height 8
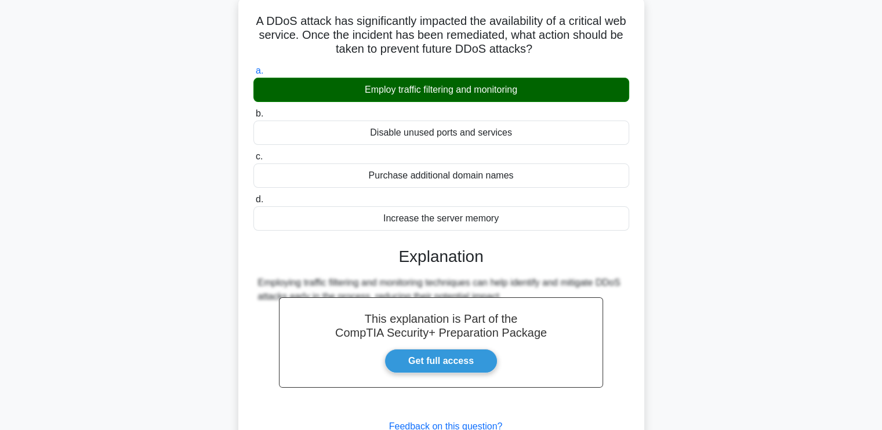
click at [635, 331] on div "A DDoS attack has significantly impacted the availability of a critical web ser…" at bounding box center [441, 247] width 397 height 494
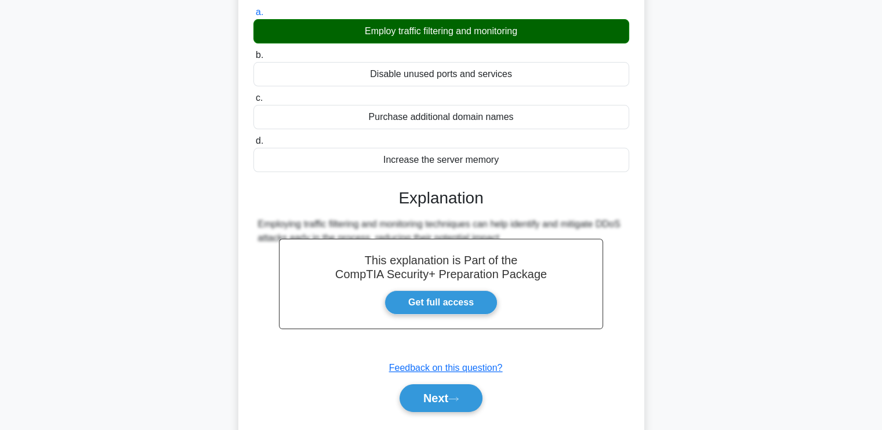
scroll to position [197, 0]
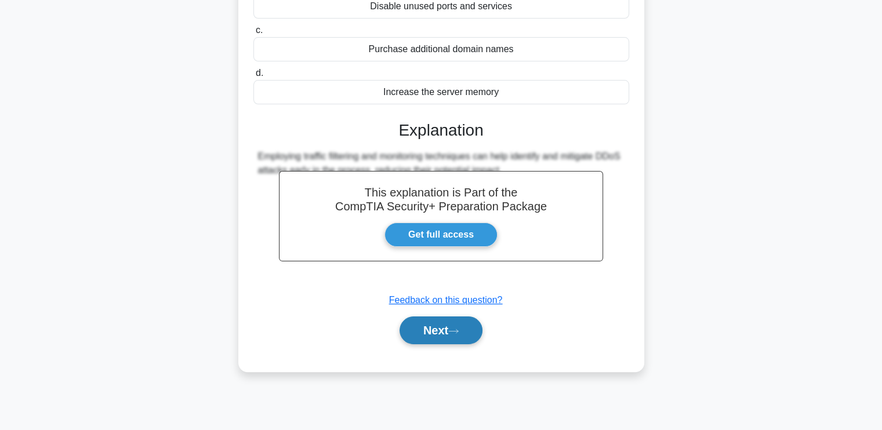
click at [400, 329] on button "Next" at bounding box center [441, 331] width 83 height 28
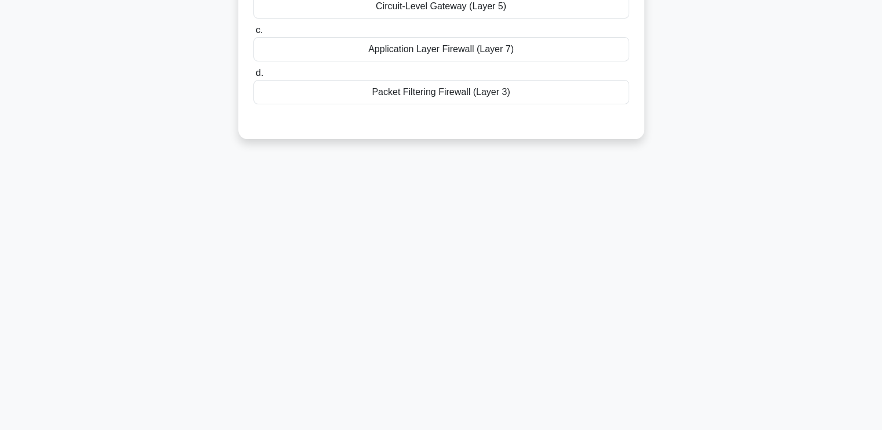
click at [637, 120] on div "You have been asked to implement a firewall configuration that inspects and ana…" at bounding box center [441, 4] width 397 height 261
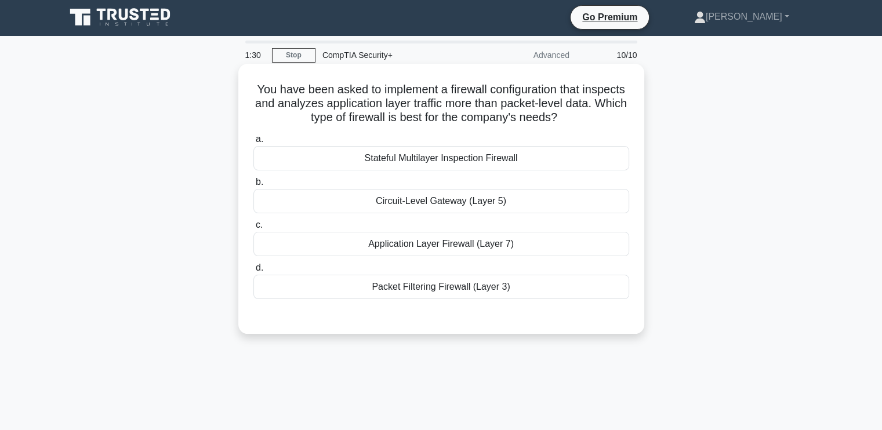
scroll to position [0, 0]
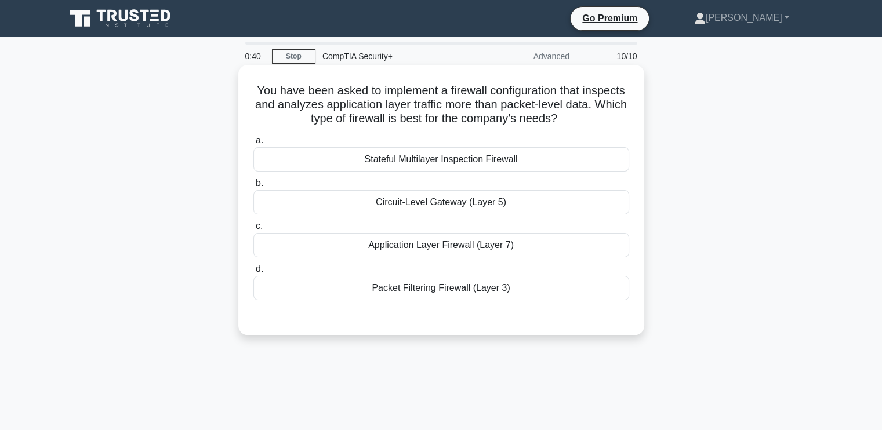
click at [406, 251] on div "Application Layer Firewall (Layer 7)" at bounding box center [441, 245] width 376 height 24
click at [253, 230] on input "c. Application Layer Firewall (Layer 7)" at bounding box center [253, 227] width 0 height 8
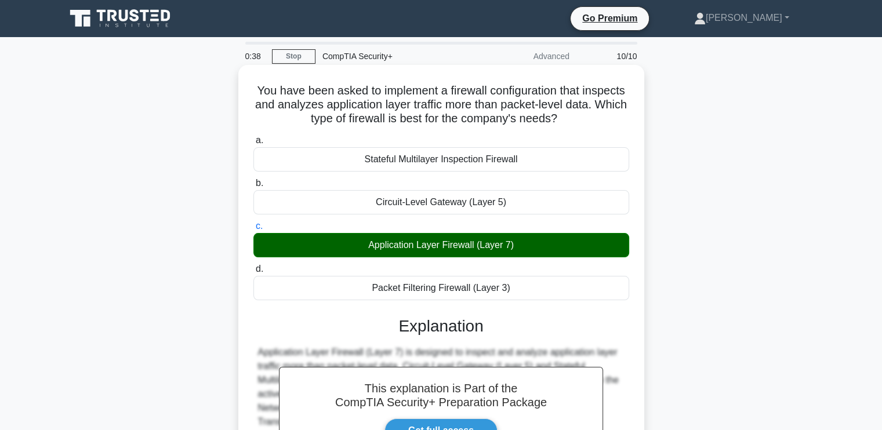
click at [617, 349] on div "Application Layer Firewall (Layer 7) is designed to inspect and analyze applica…" at bounding box center [441, 388] width 367 height 84
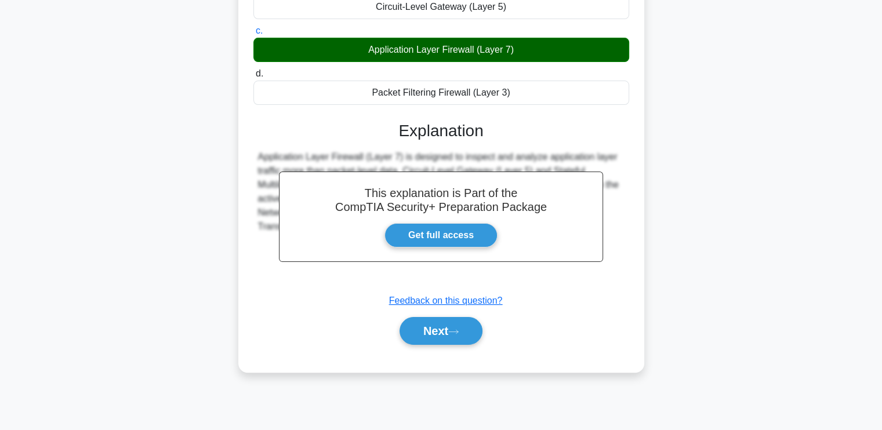
scroll to position [197, 0]
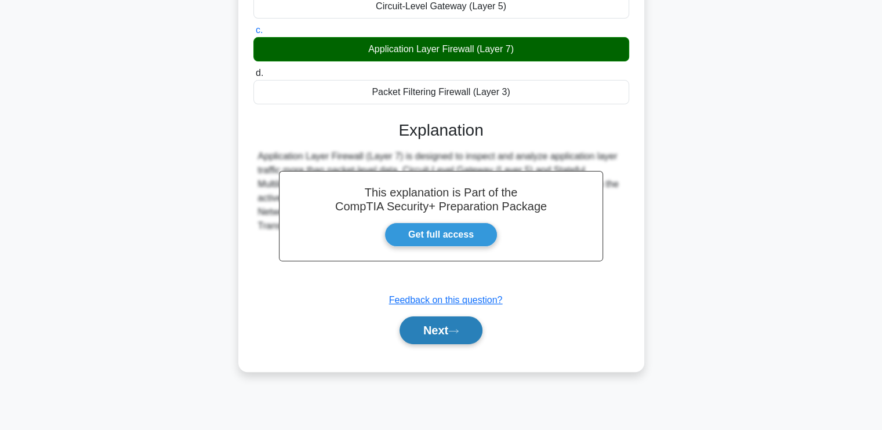
click at [421, 338] on button "Next" at bounding box center [441, 331] width 83 height 28
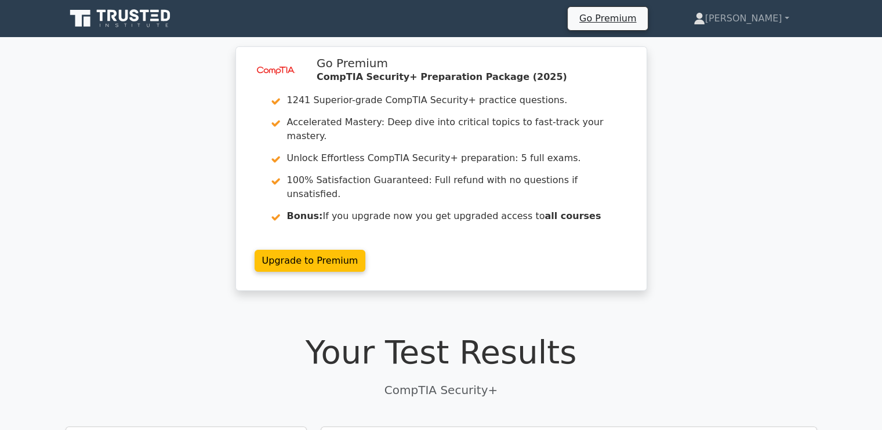
click at [575, 344] on div "Your Test Results CompTIA Security+" at bounding box center [442, 366] width 752 height 66
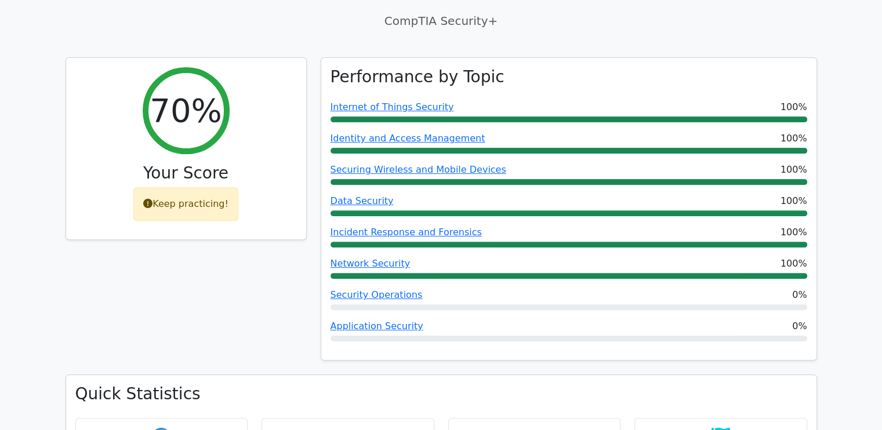
scroll to position [371, 0]
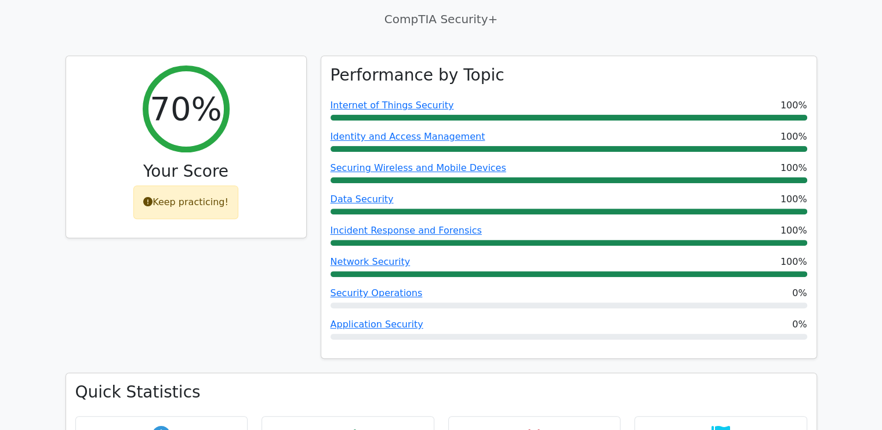
click at [236, 251] on div "70% Your Score Keep practicing!" at bounding box center [186, 215] width 255 height 318
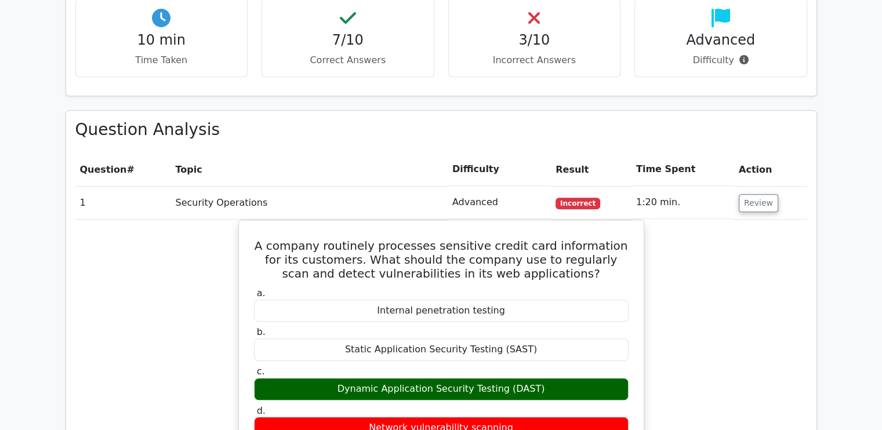
scroll to position [812, 0]
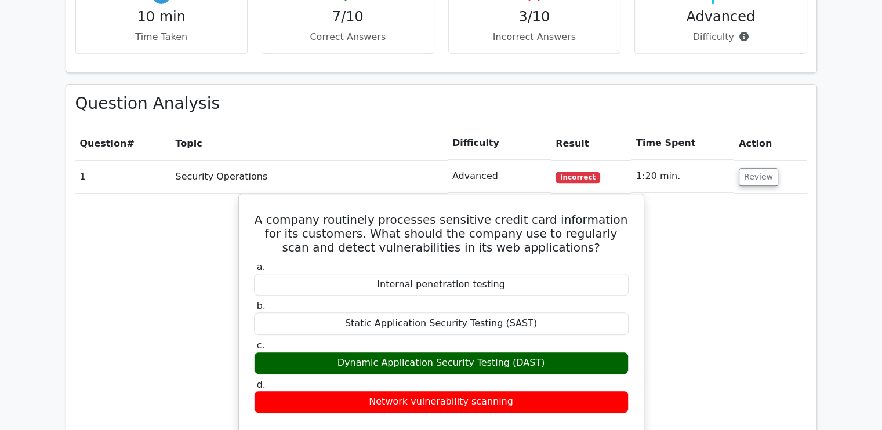
click at [661, 397] on div "A company routinely processes sensitive credit card information for its custome…" at bounding box center [441, 387] width 732 height 387
click at [666, 375] on div "A company routinely processes sensitive credit card information for its custome…" at bounding box center [441, 387] width 732 height 387
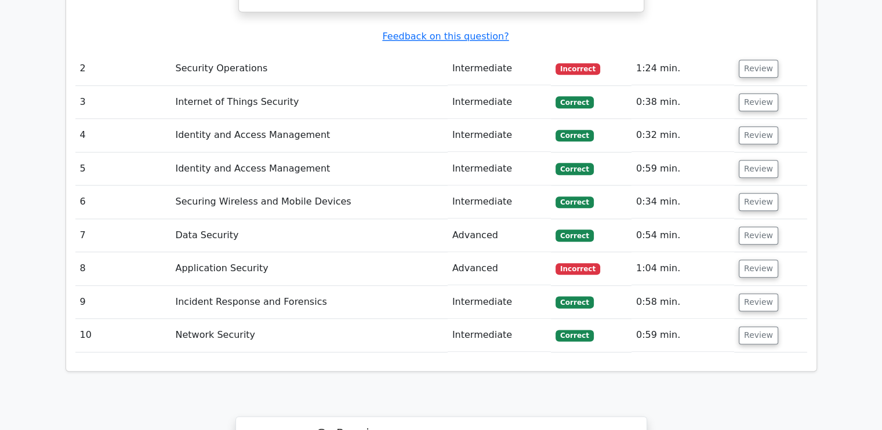
scroll to position [1369, 0]
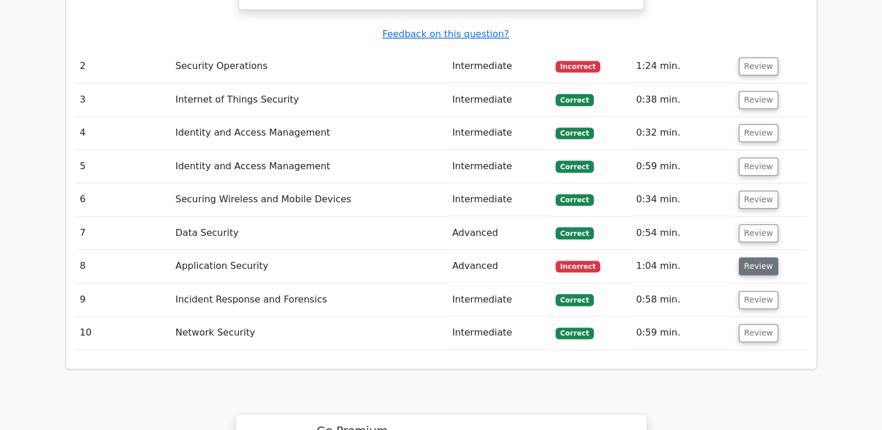
click at [747, 258] on button "Review" at bounding box center [758, 267] width 39 height 18
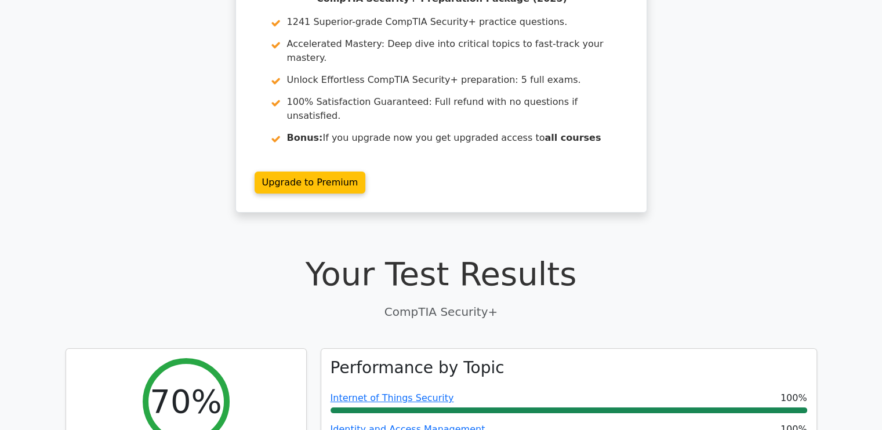
scroll to position [46, 0]
